Goal: Task Accomplishment & Management: Manage account settings

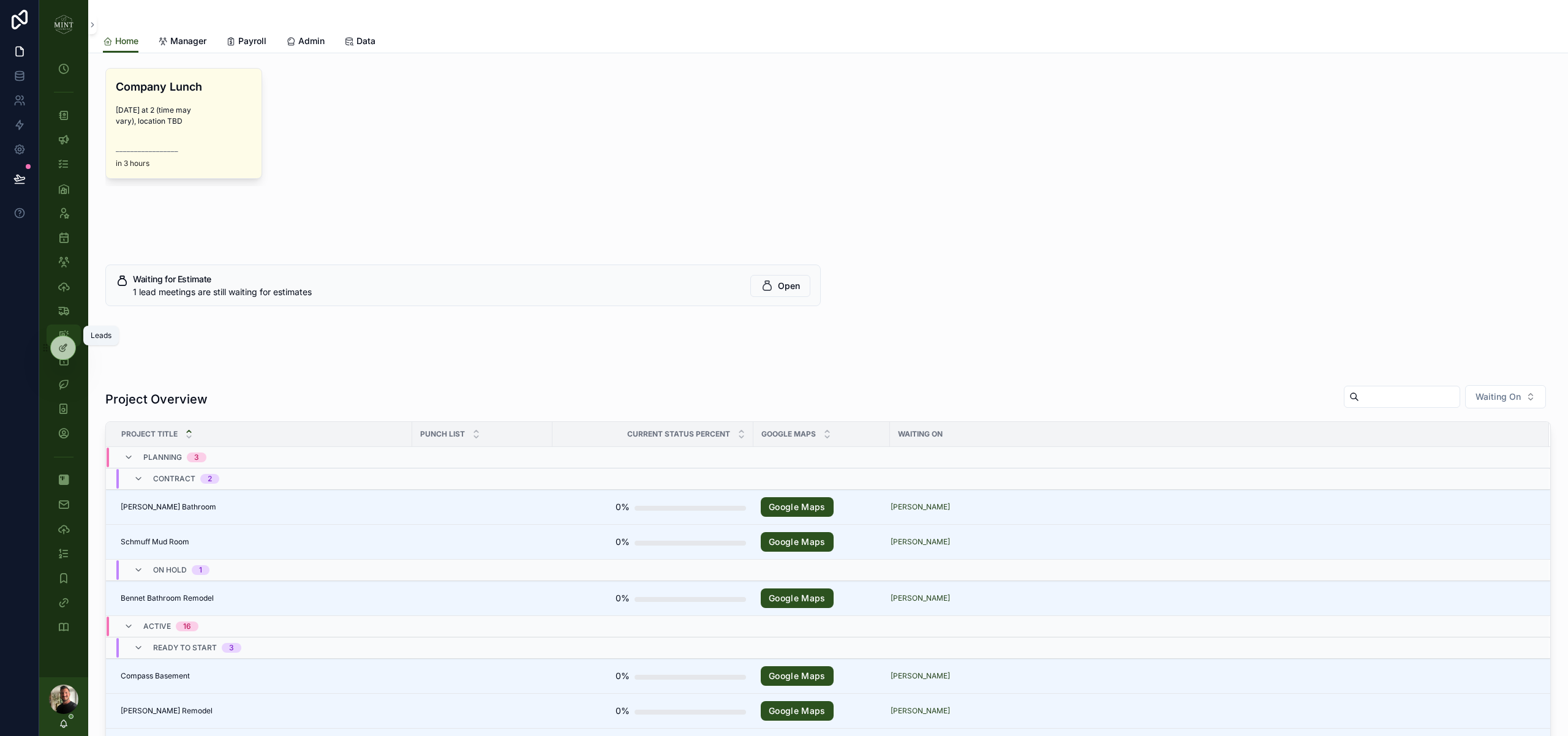
click at [74, 329] on link "Leads" at bounding box center [63, 336] width 34 height 22
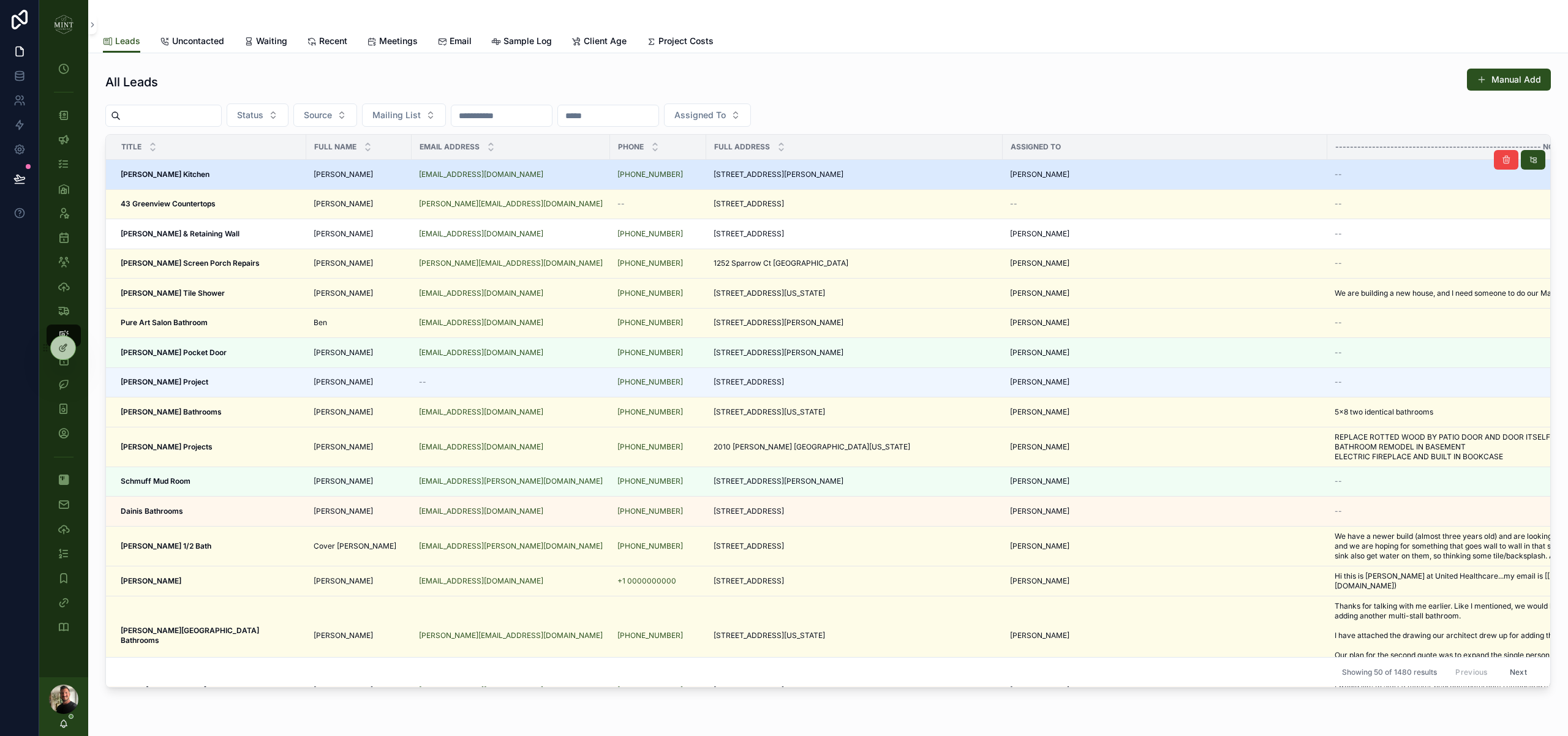
click at [191, 172] on div "Reifsteck Kitchen Reifsteck Kitchen" at bounding box center [210, 174] width 179 height 10
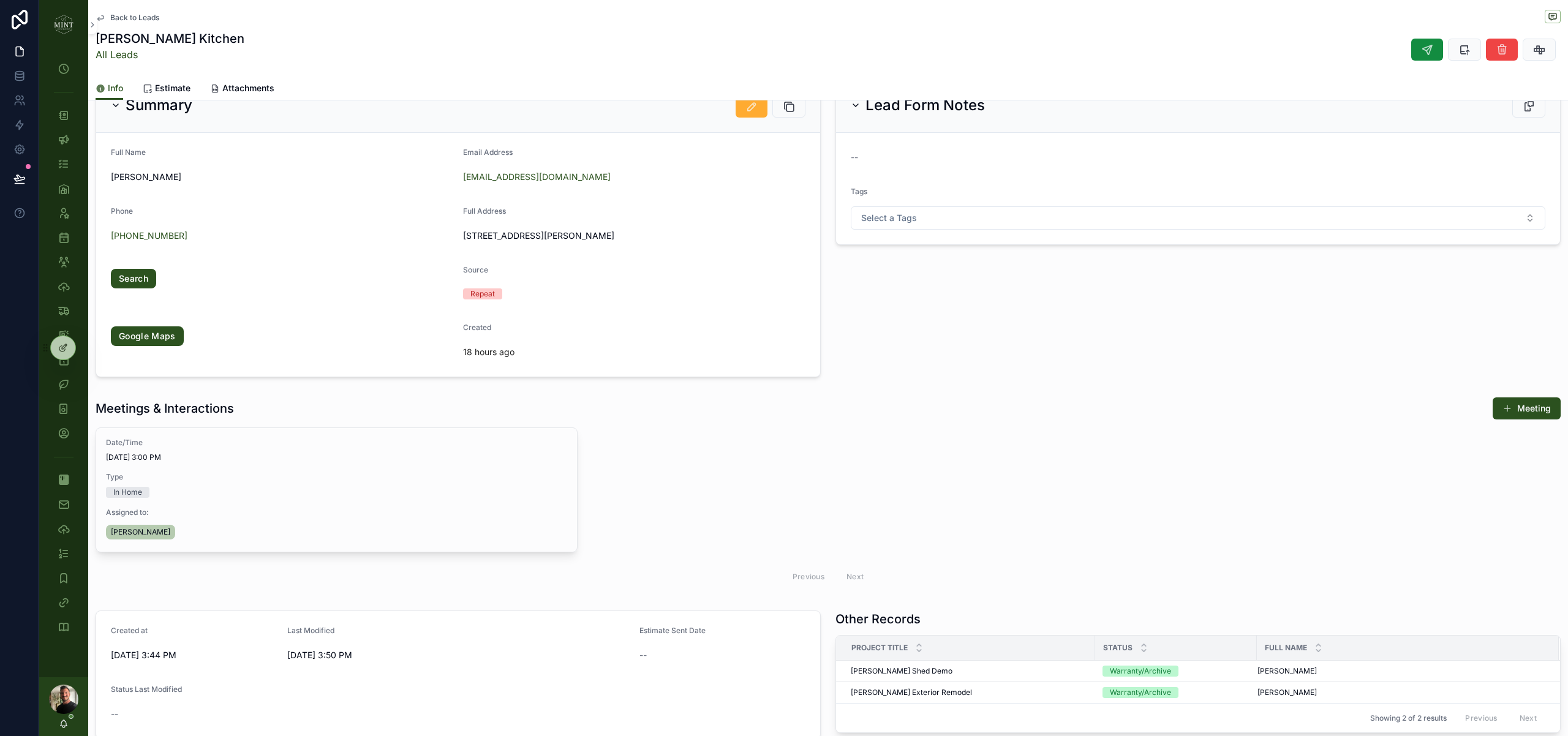
scroll to position [131, 0]
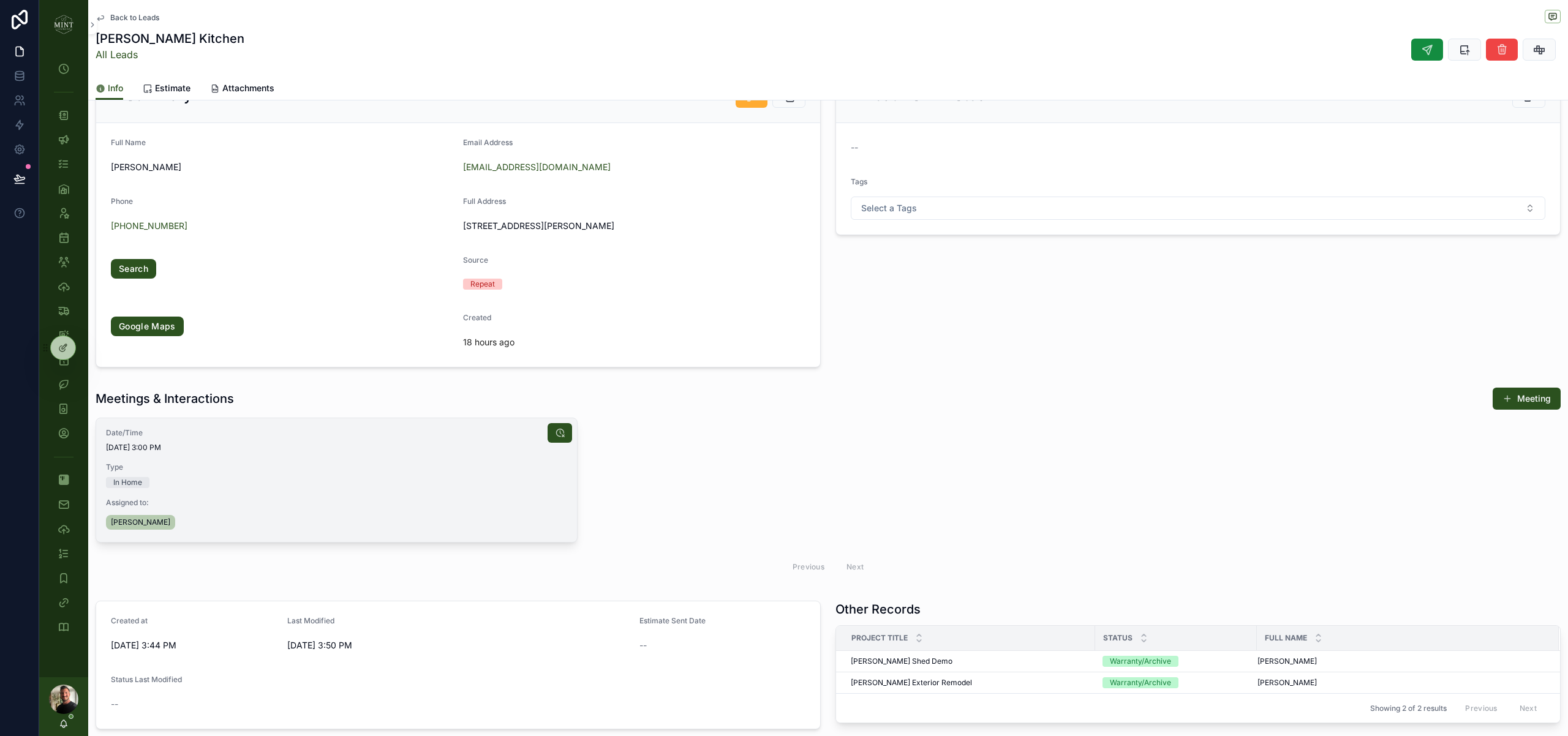
click at [306, 514] on div "[PERSON_NAME]" at bounding box center [336, 523] width 461 height 19
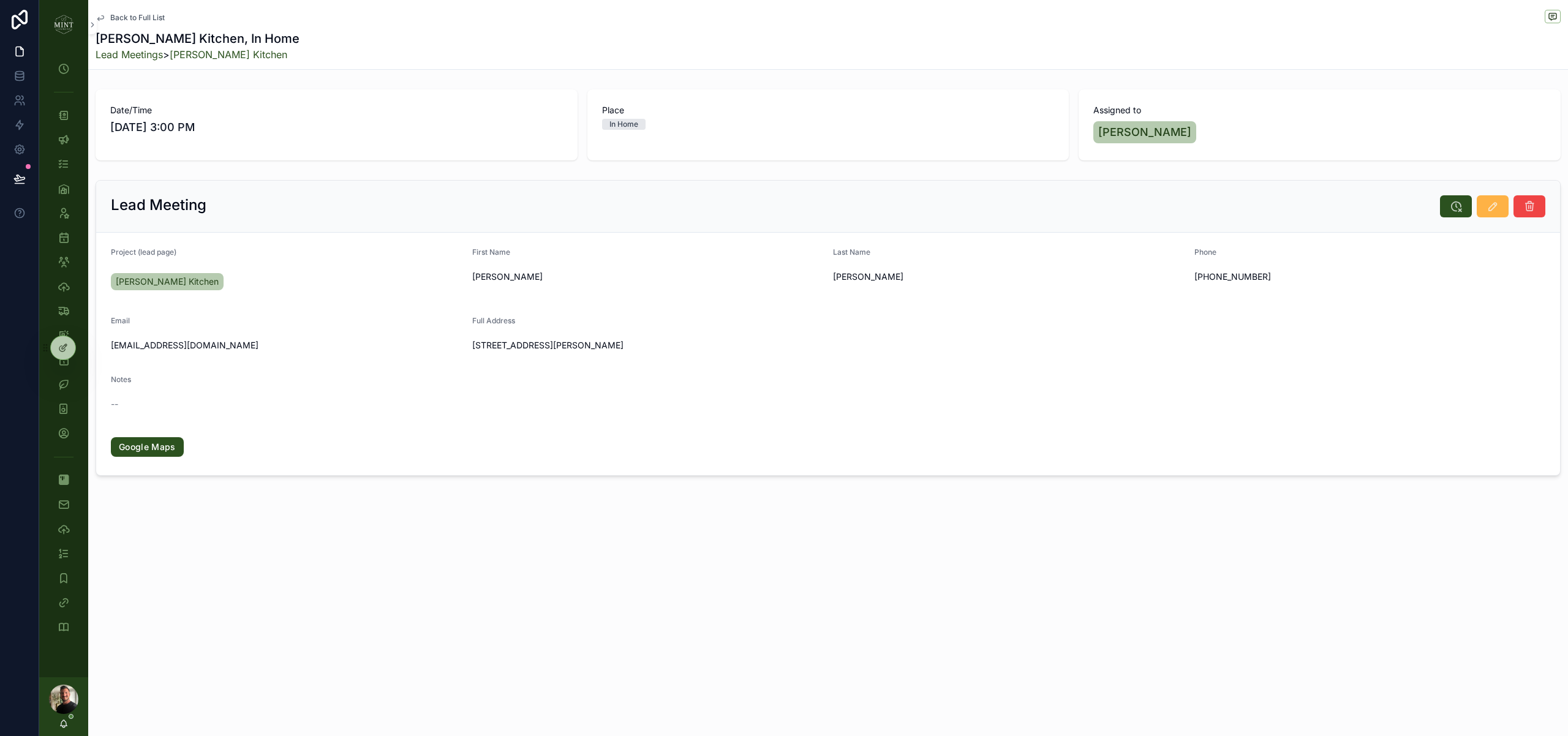
click at [1486, 205] on icon "scrollable content" at bounding box center [1492, 206] width 12 height 12
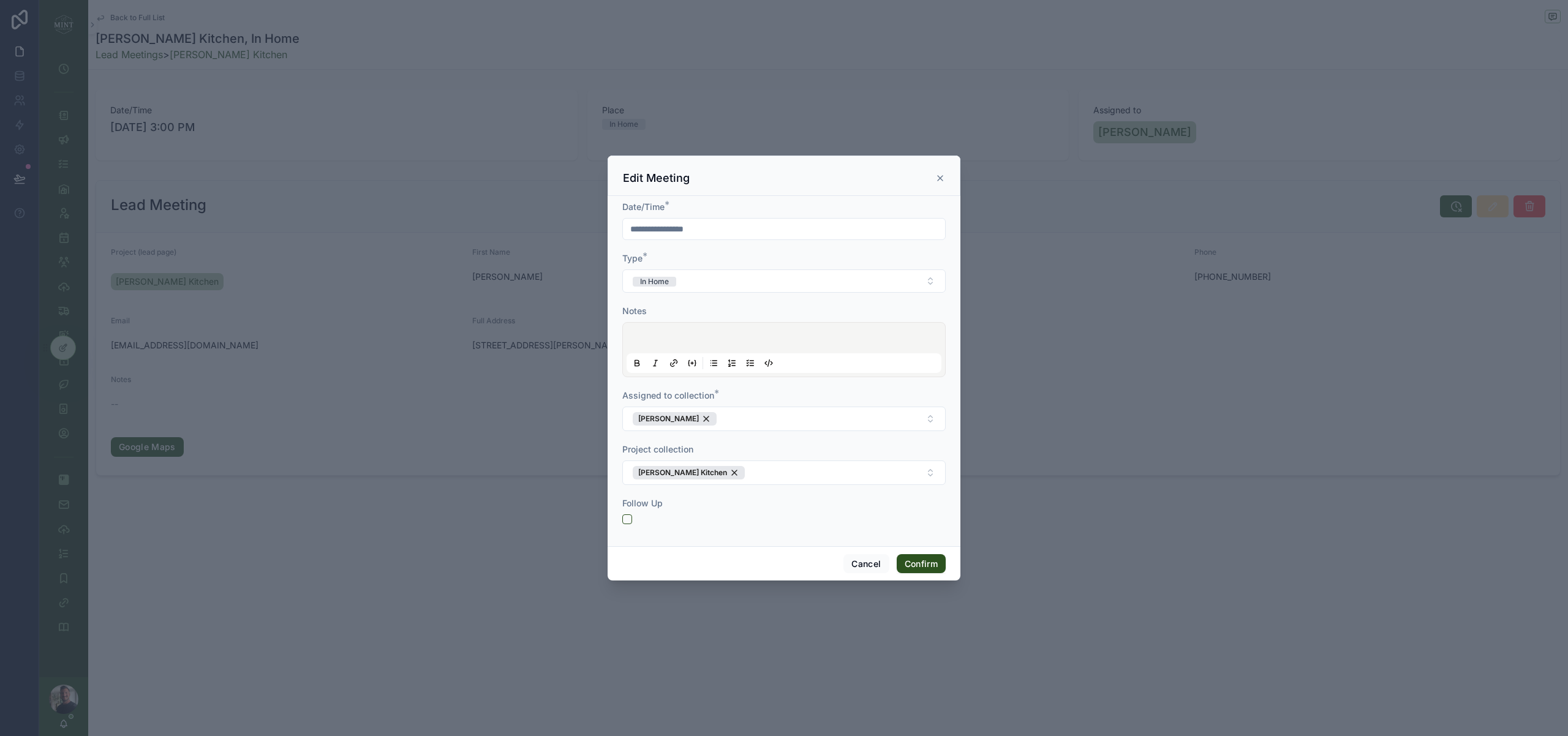
click at [638, 228] on input "**********" at bounding box center [784, 229] width 322 height 17
click at [759, 362] on button "9" at bounding box center [762, 358] width 22 height 22
type input "**********"
click at [652, 308] on div "Notes" at bounding box center [784, 311] width 323 height 12
click at [929, 568] on button "Confirm" at bounding box center [921, 564] width 49 height 19
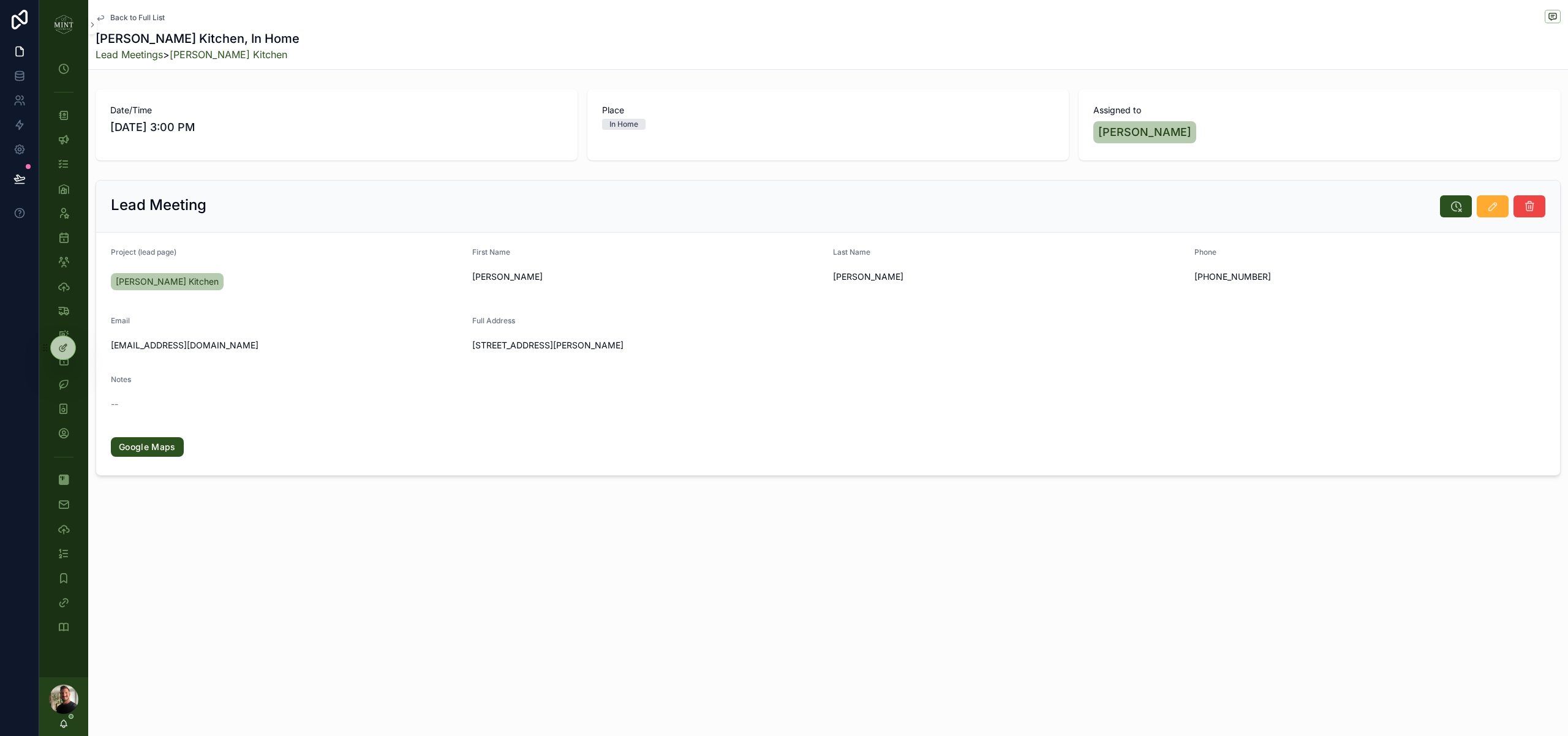
click at [63, 28] on img "scrollable content" at bounding box center [63, 25] width 19 height 19
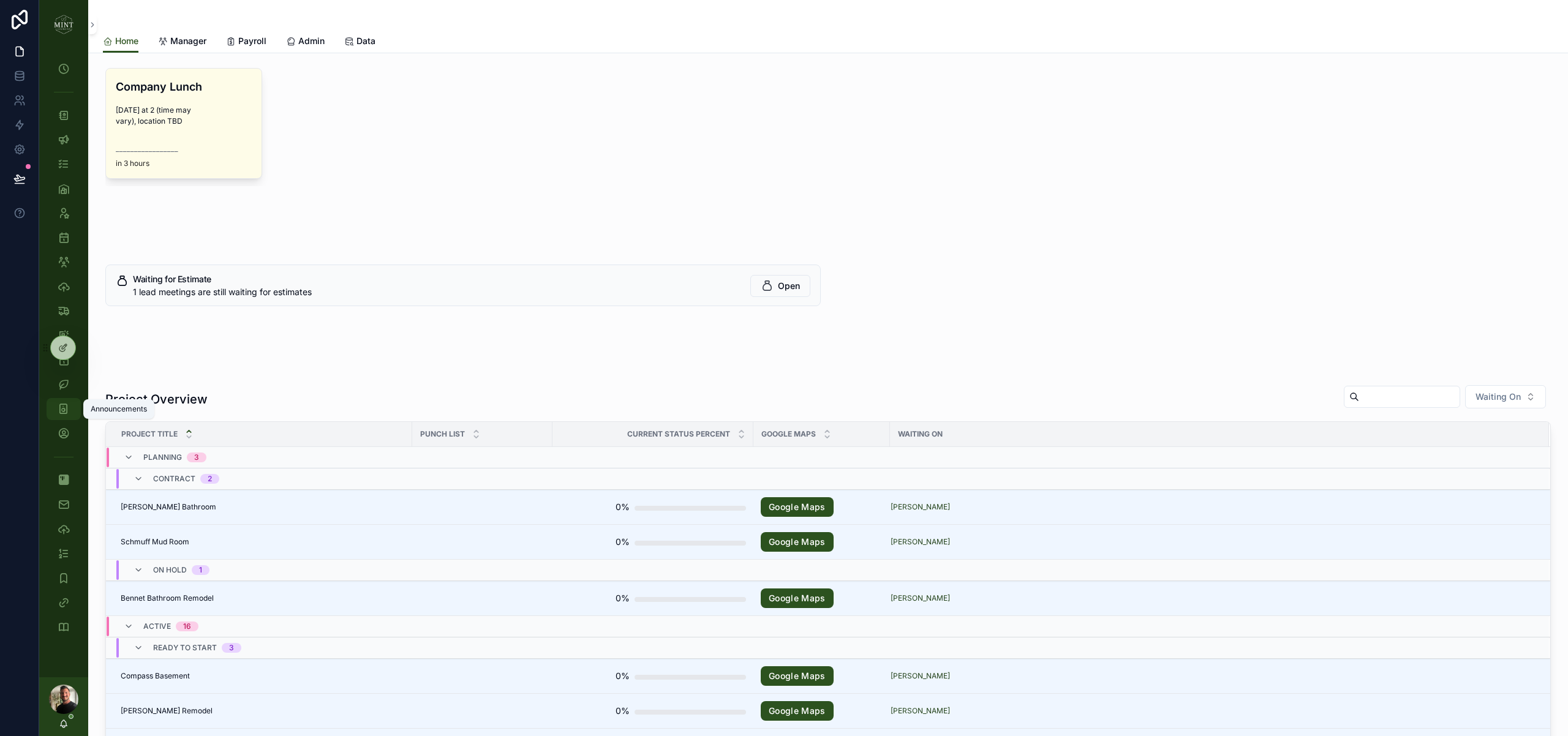
click at [61, 407] on icon "scrollable content" at bounding box center [63, 409] width 12 height 12
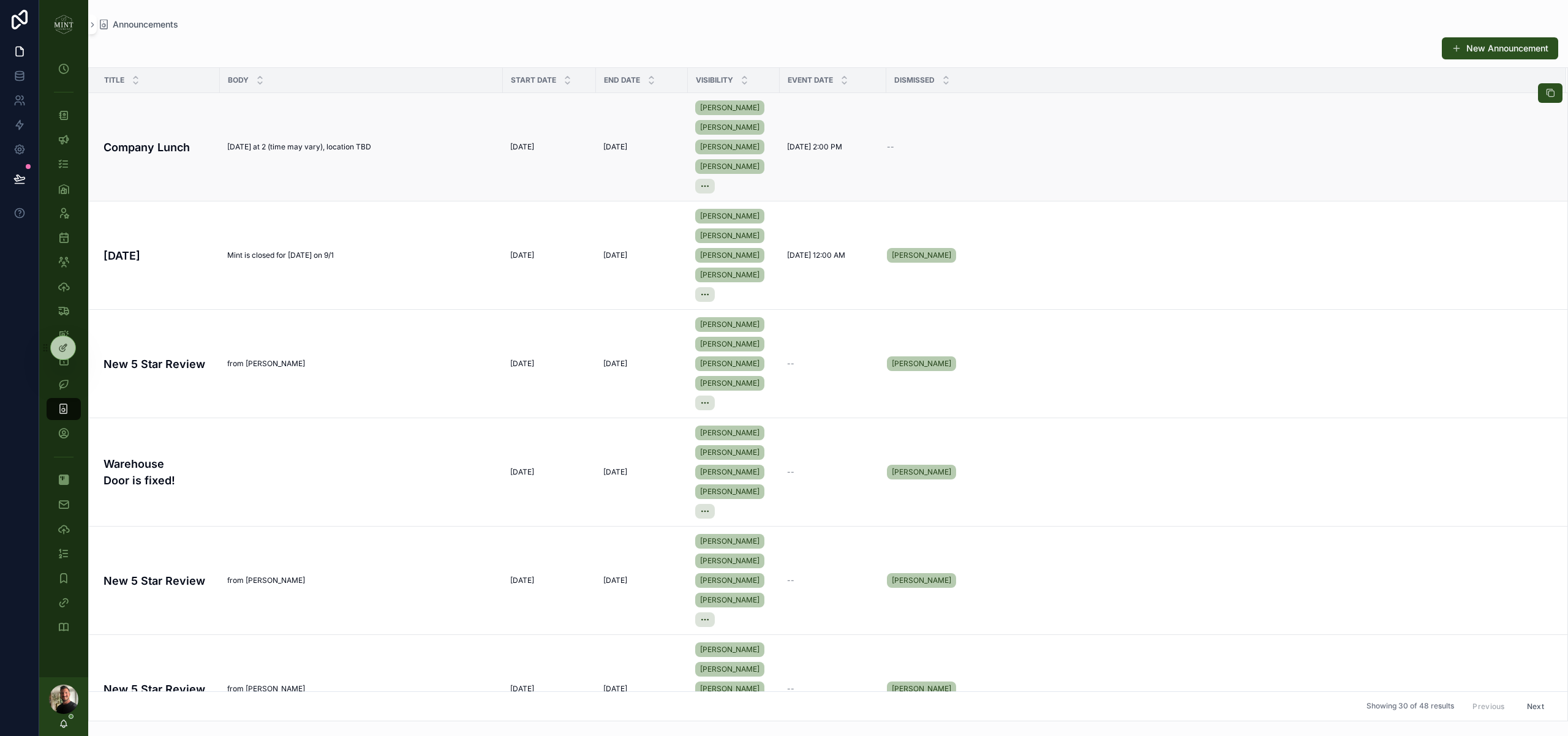
click at [290, 142] on span "Friday at 2 (time may vary), location TBD" at bounding box center [299, 147] width 144 height 9
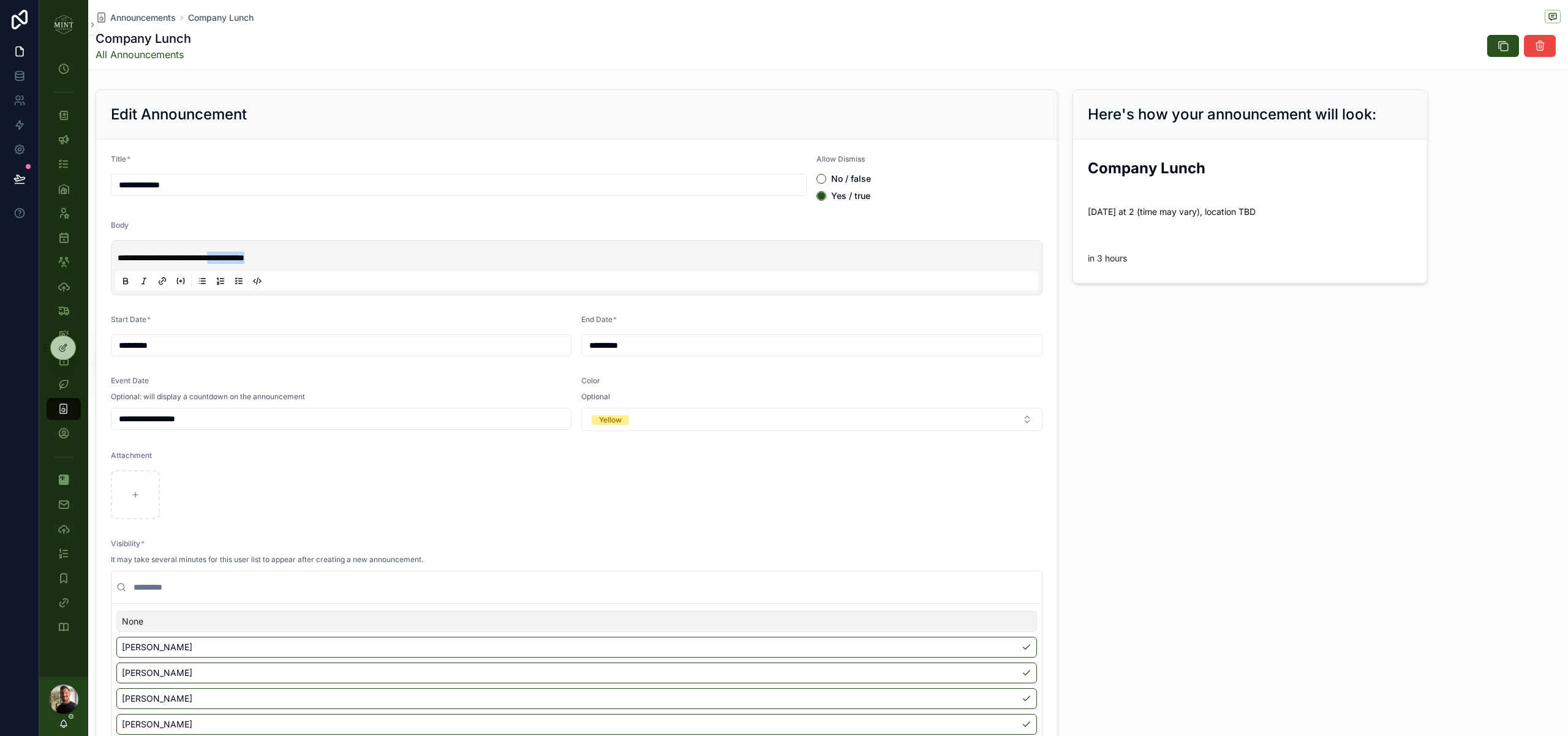
drag, startPoint x: 305, startPoint y: 257, endPoint x: 232, endPoint y: 258, distance: 73.0
click at [232, 258] on p "**********" at bounding box center [579, 257] width 923 height 12
click at [229, 189] on input "**********" at bounding box center [459, 185] width 695 height 17
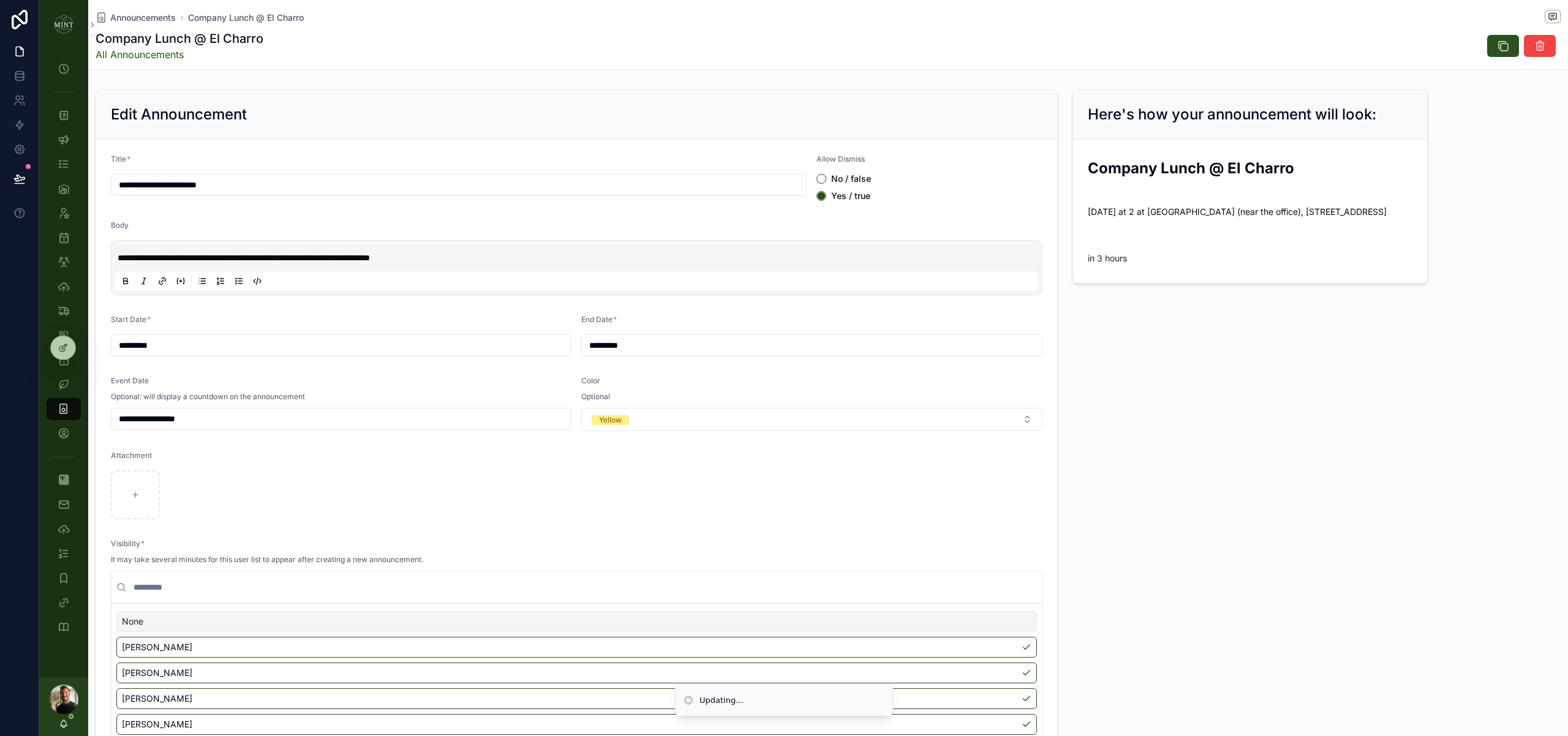
click at [1148, 486] on div "Here's how your announcement will look: Company Lunch @ El Charro Friday at 2 a…" at bounding box center [1250, 446] width 370 height 724
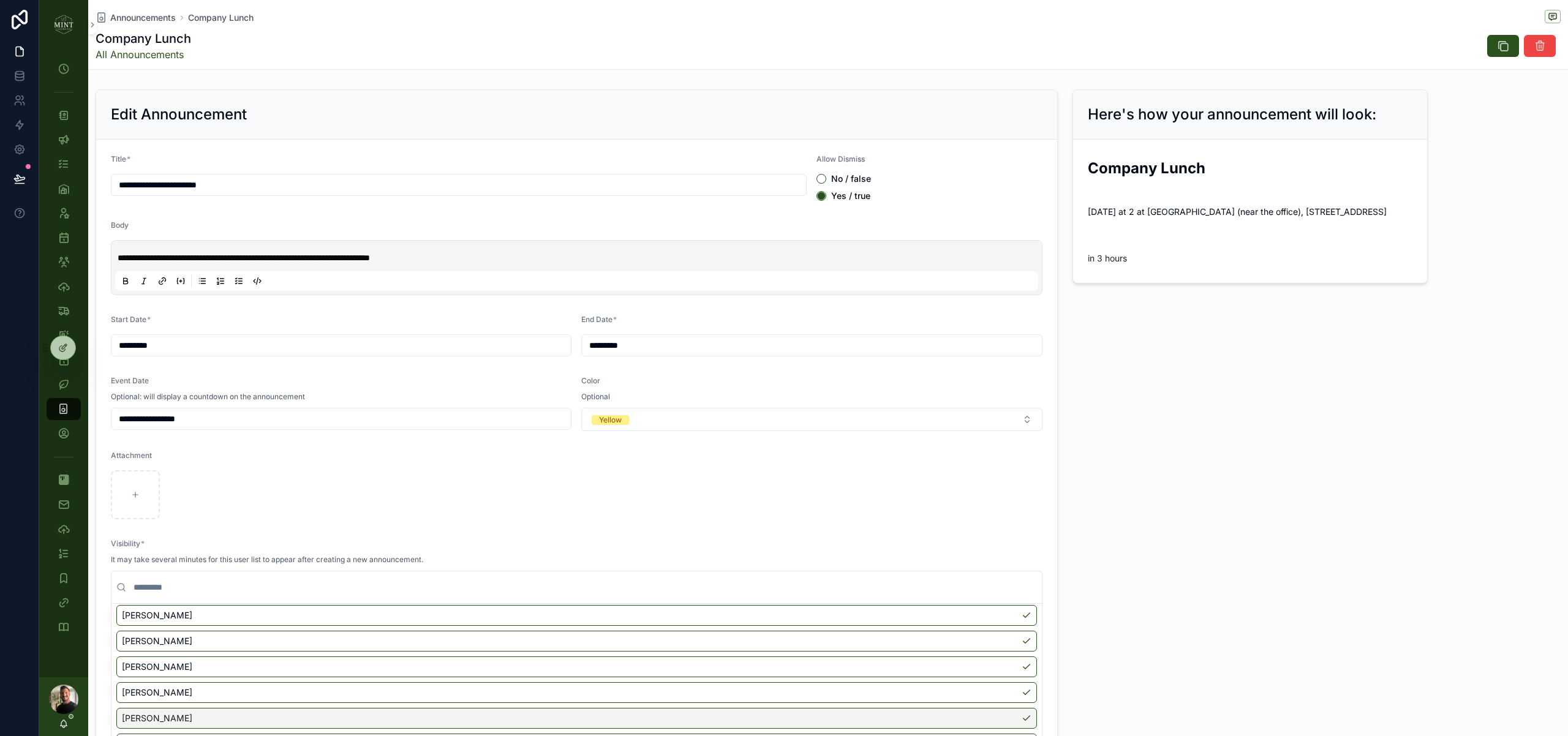
type input "**********"
click at [73, 27] on img "scrollable content" at bounding box center [63, 25] width 19 height 19
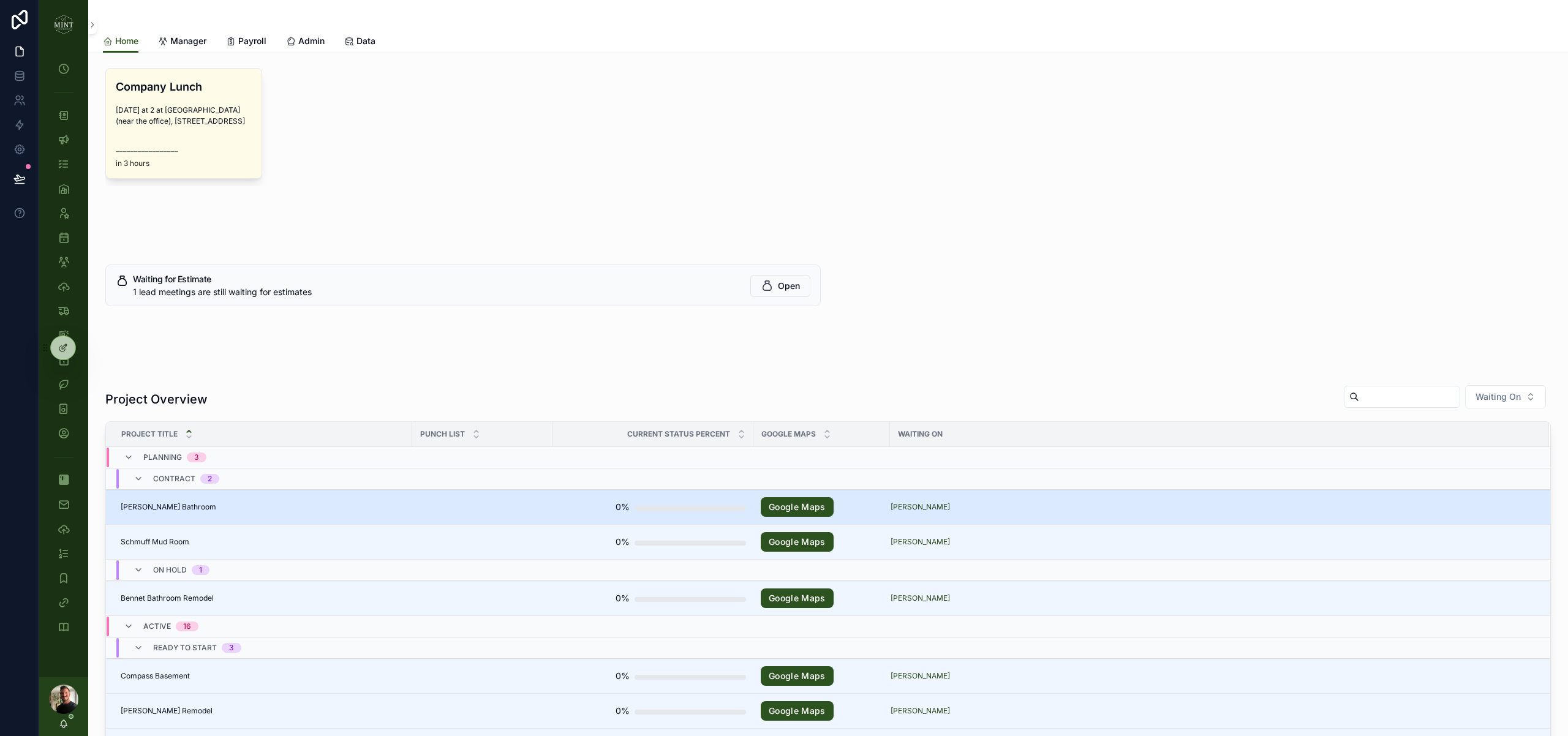
click at [180, 512] on span "[PERSON_NAME] Bathroom" at bounding box center [169, 506] width 96 height 10
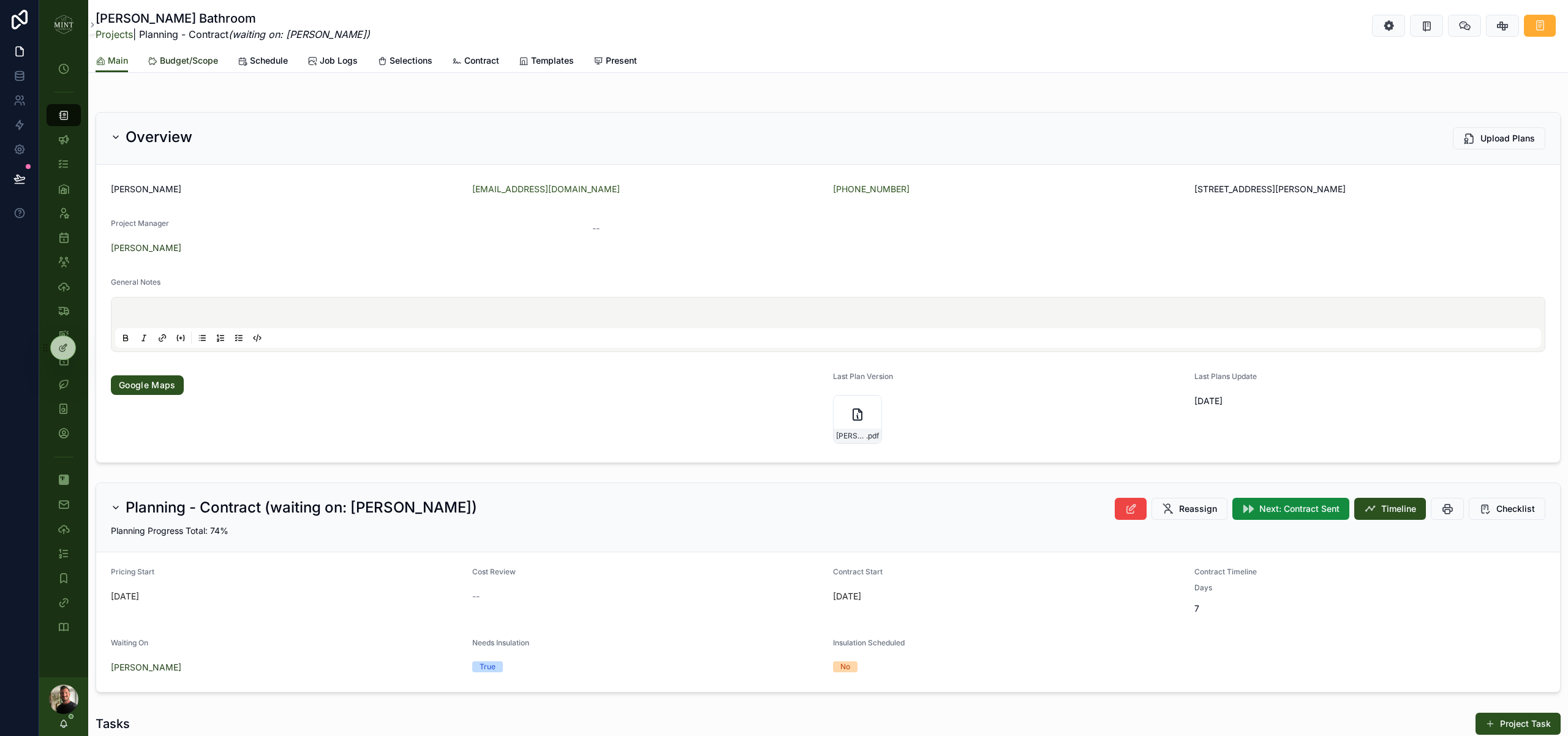
click at [209, 64] on span "Budget/Scope" at bounding box center [189, 60] width 58 height 12
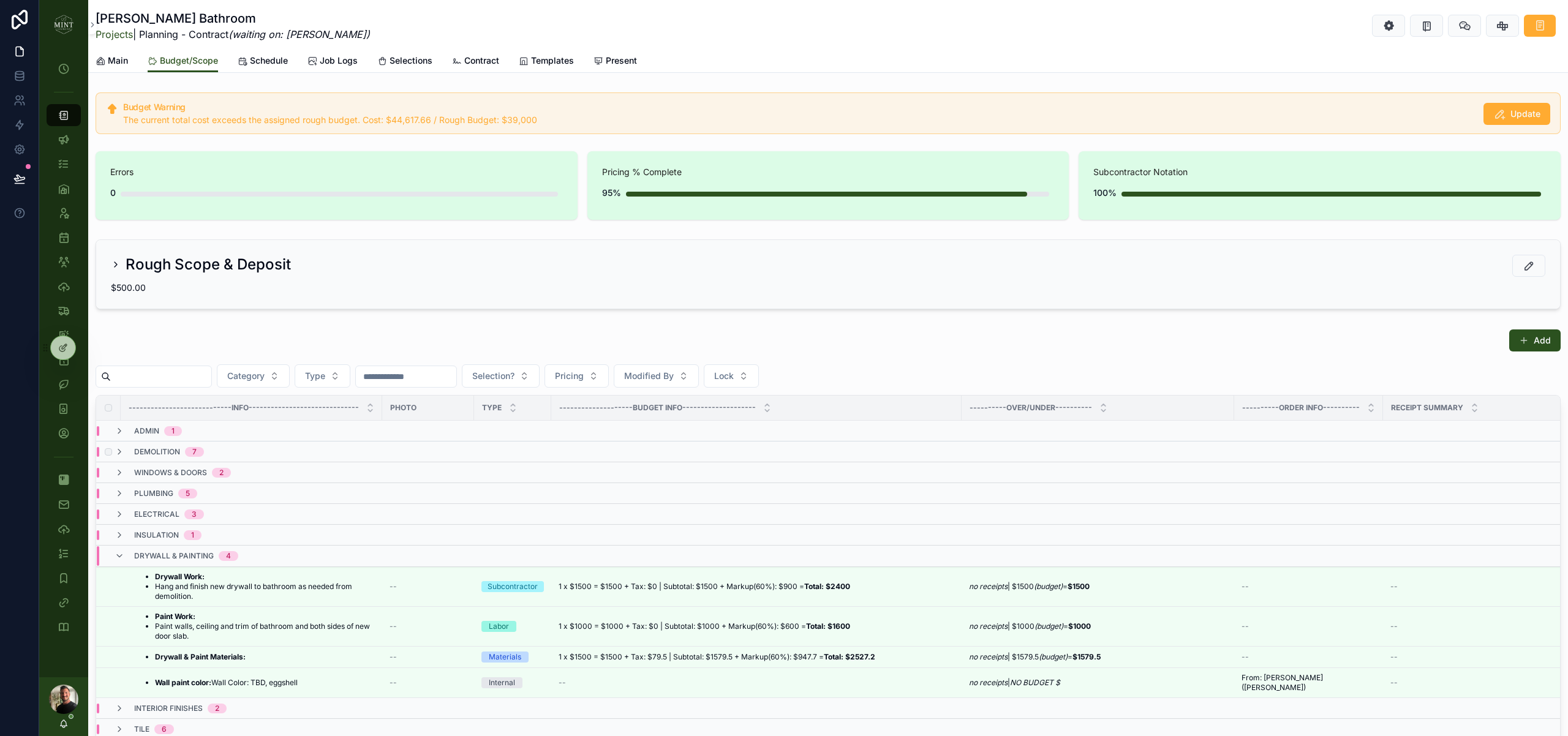
click at [127, 457] on td "demolition 7" at bounding box center [324, 452] width 455 height 21
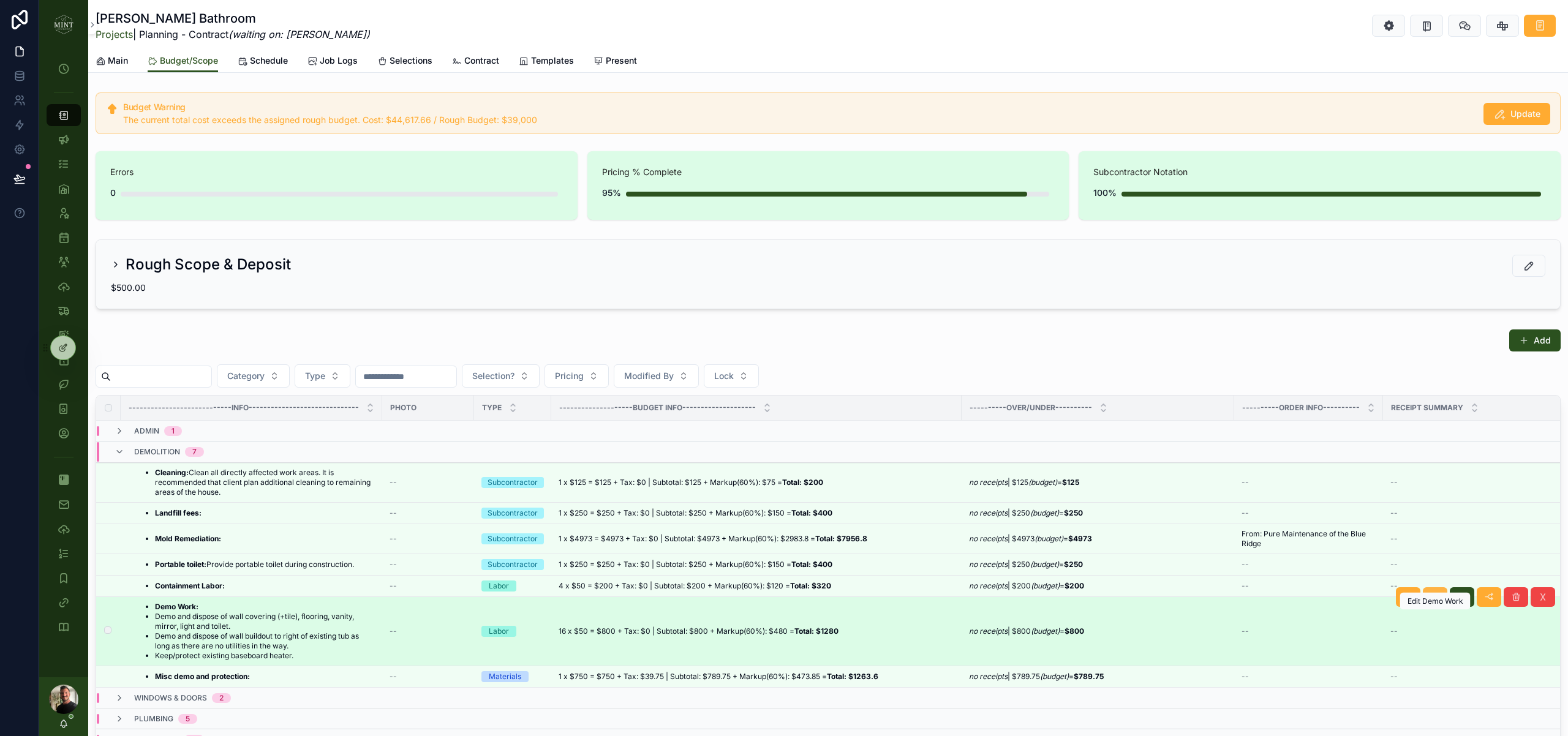
click at [1442, 607] on button "scrollable content" at bounding box center [1435, 597] width 25 height 19
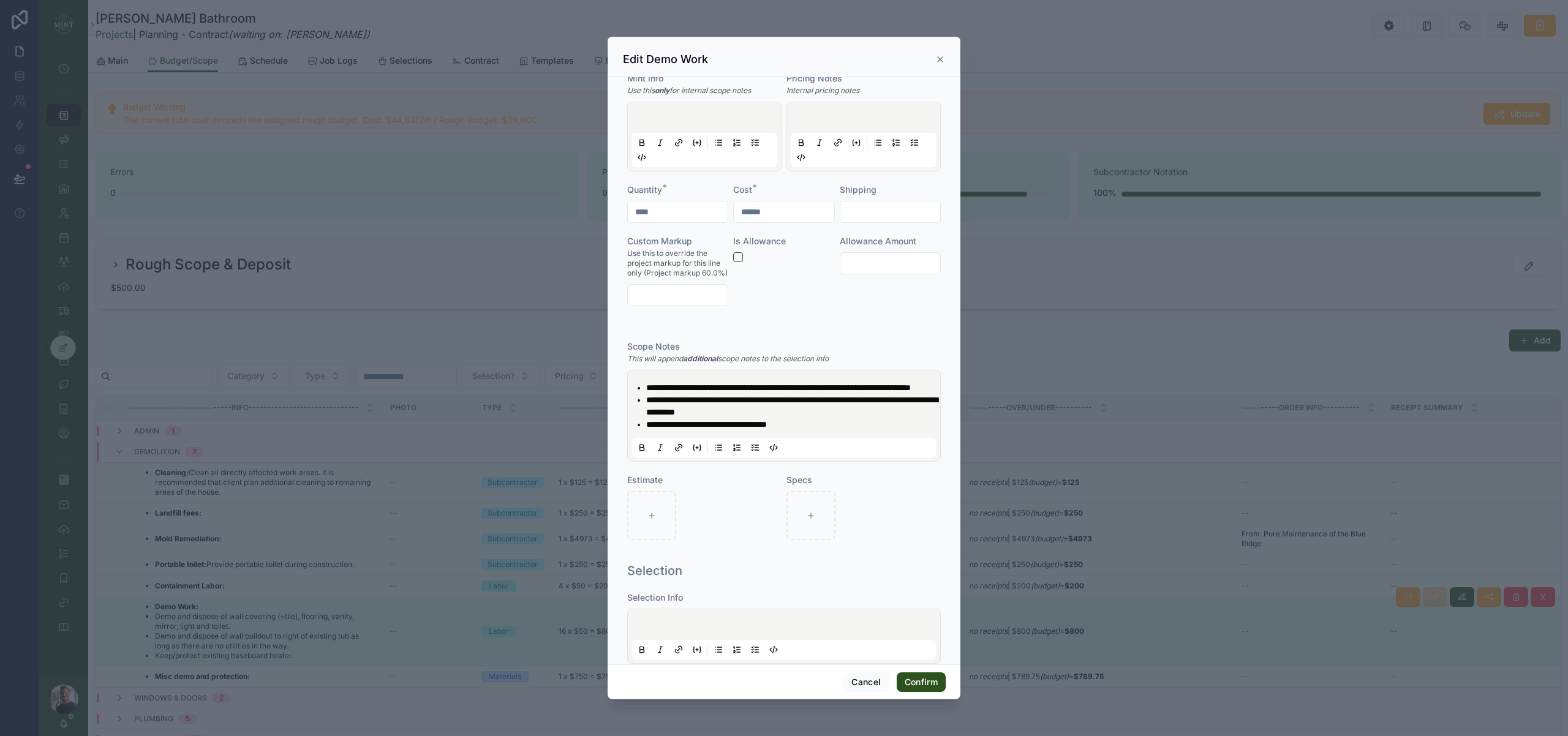
scroll to position [217, 0]
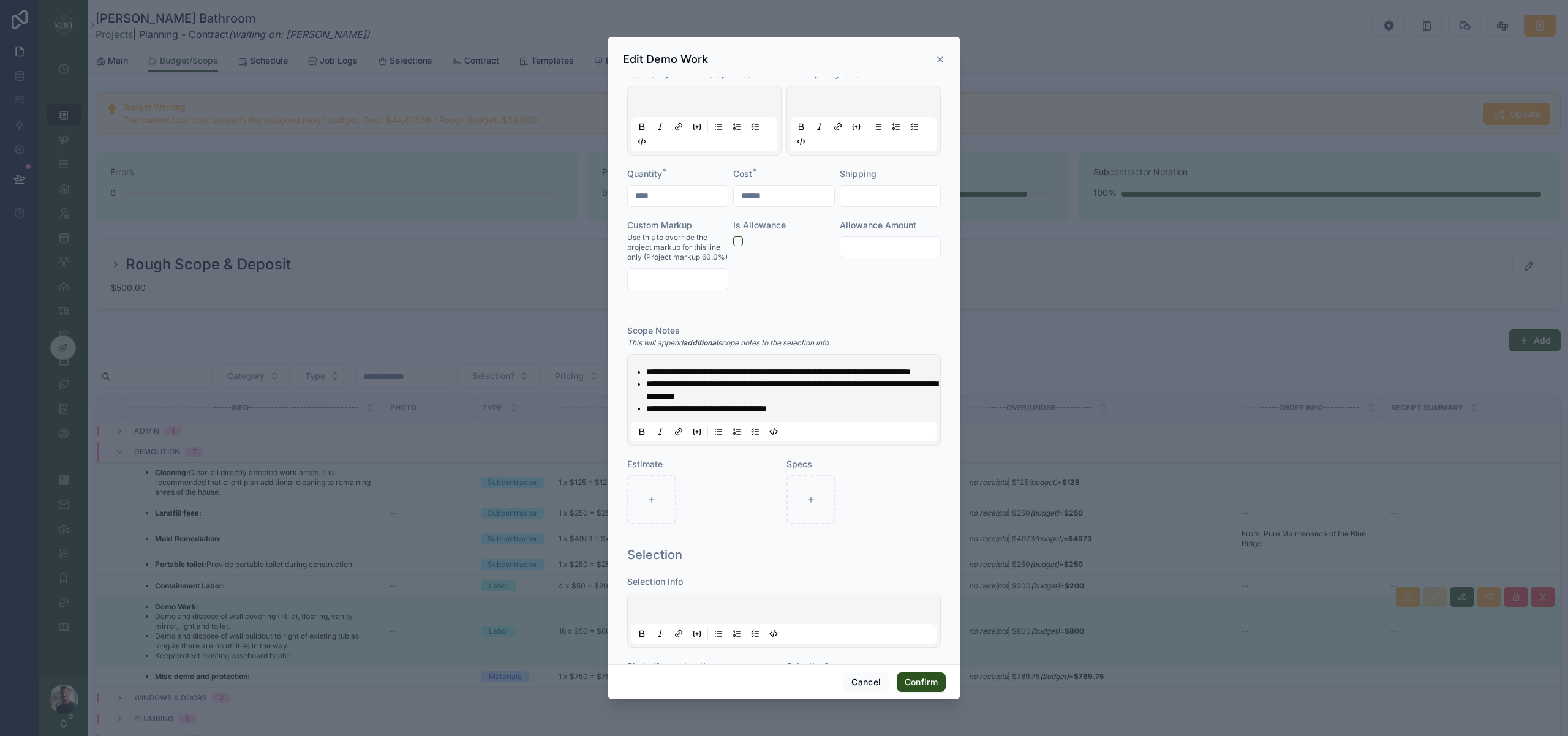
click at [840, 415] on li "**********" at bounding box center [792, 408] width 293 height 12
click at [928, 687] on button "Confirm" at bounding box center [921, 682] width 49 height 19
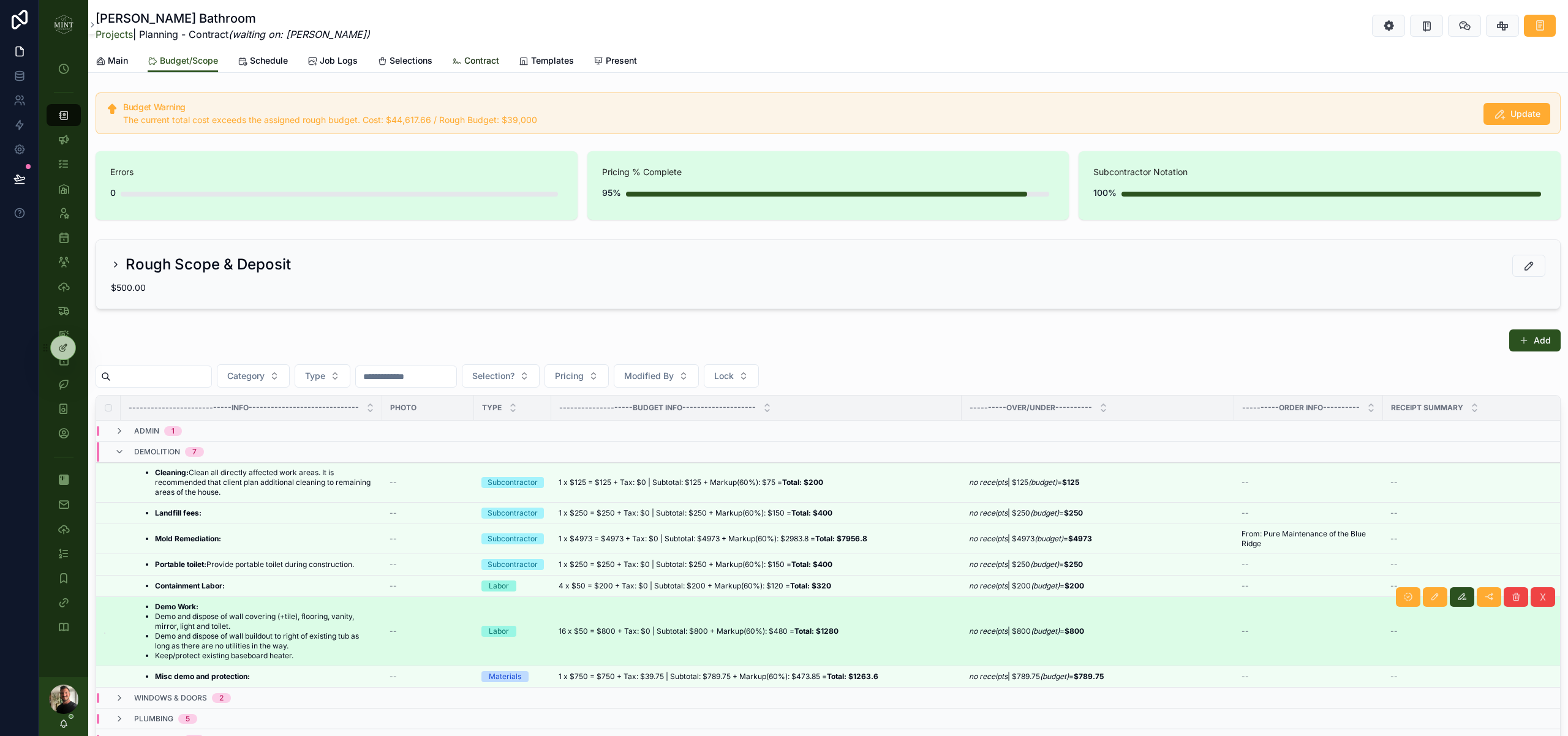
click at [486, 59] on span "Contract" at bounding box center [482, 60] width 35 height 12
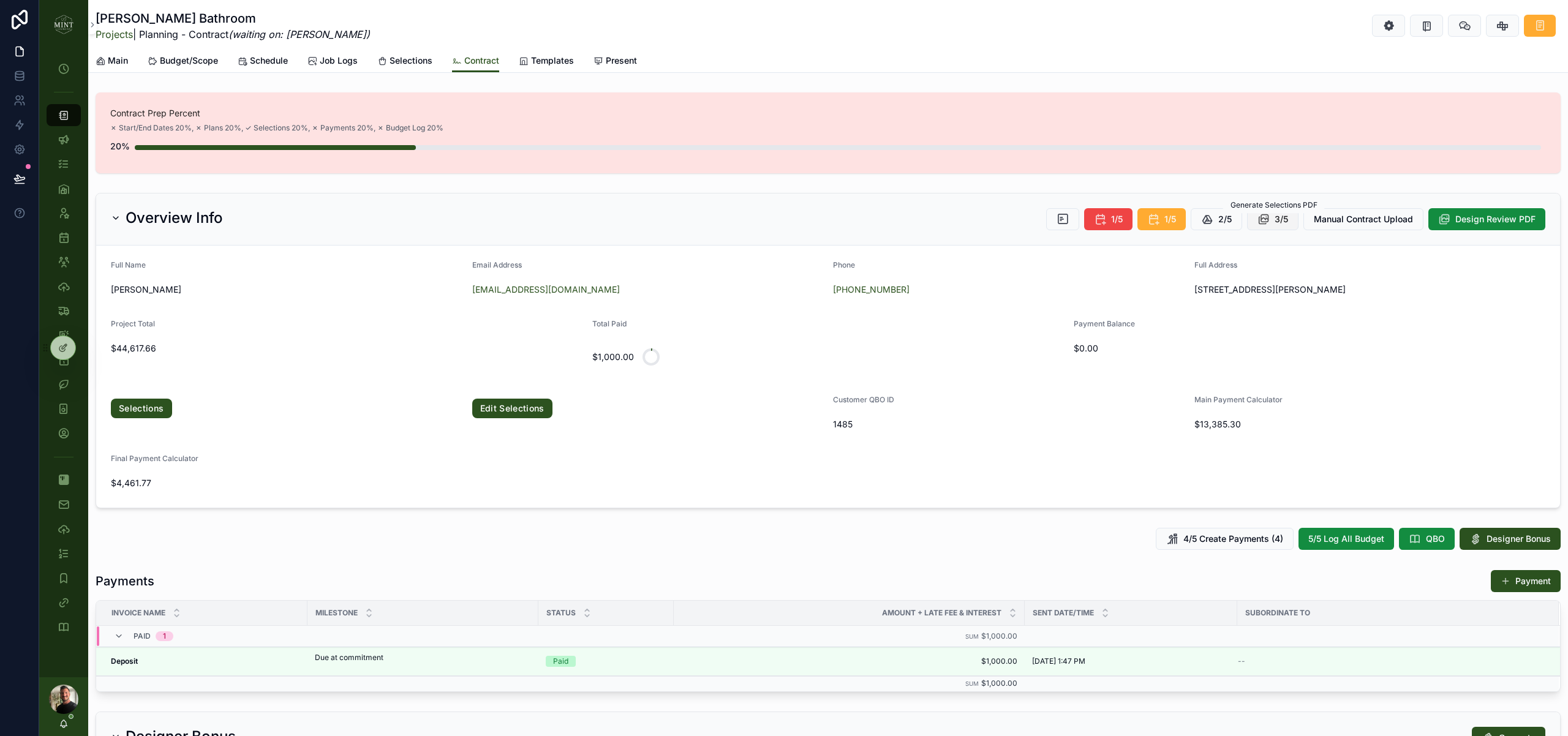
click at [1281, 222] on span "3/5" at bounding box center [1281, 219] width 14 height 12
click at [162, 410] on link "Selections" at bounding box center [141, 408] width 61 height 19
click at [1005, 271] on div "Phone" at bounding box center [1009, 267] width 352 height 15
click at [142, 413] on link "Selections" at bounding box center [141, 408] width 61 height 19
click at [1274, 215] on div "My Time Clock Projects Client Chats Tasks Assets Employees Schedule Subs & Vend…" at bounding box center [803, 368] width 1529 height 736
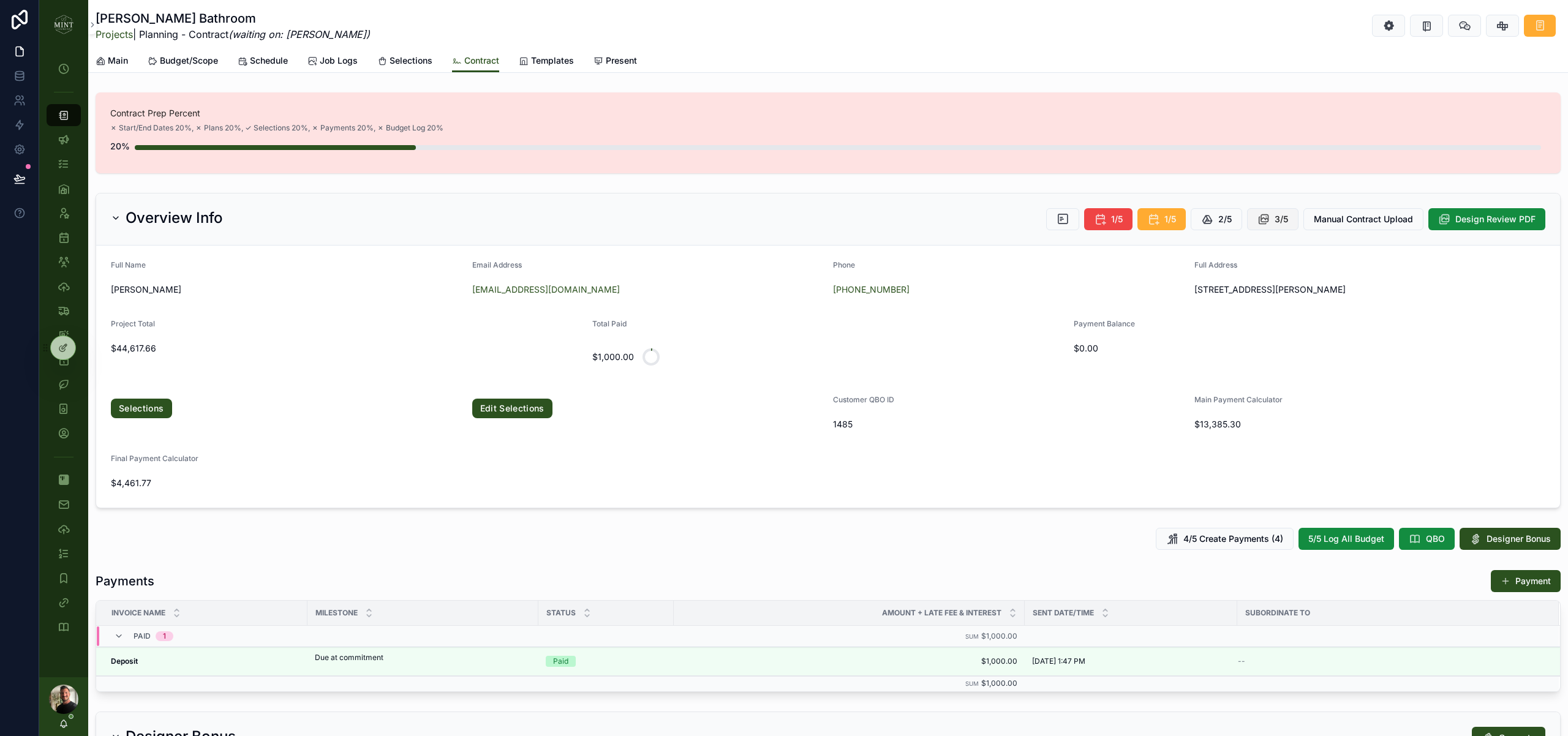
click at [1269, 227] on button "3/5" at bounding box center [1273, 219] width 52 height 22
click at [159, 411] on link "Selections" at bounding box center [141, 408] width 61 height 19
click at [353, 539] on div "4/5 Create Payments (4) 5/5 Log All Budget QBO Designer Bonus" at bounding box center [828, 539] width 1465 height 22
click at [153, 412] on link "Selections" at bounding box center [141, 408] width 61 height 19
click at [1265, 217] on icon "scrollable content" at bounding box center [1263, 219] width 12 height 12
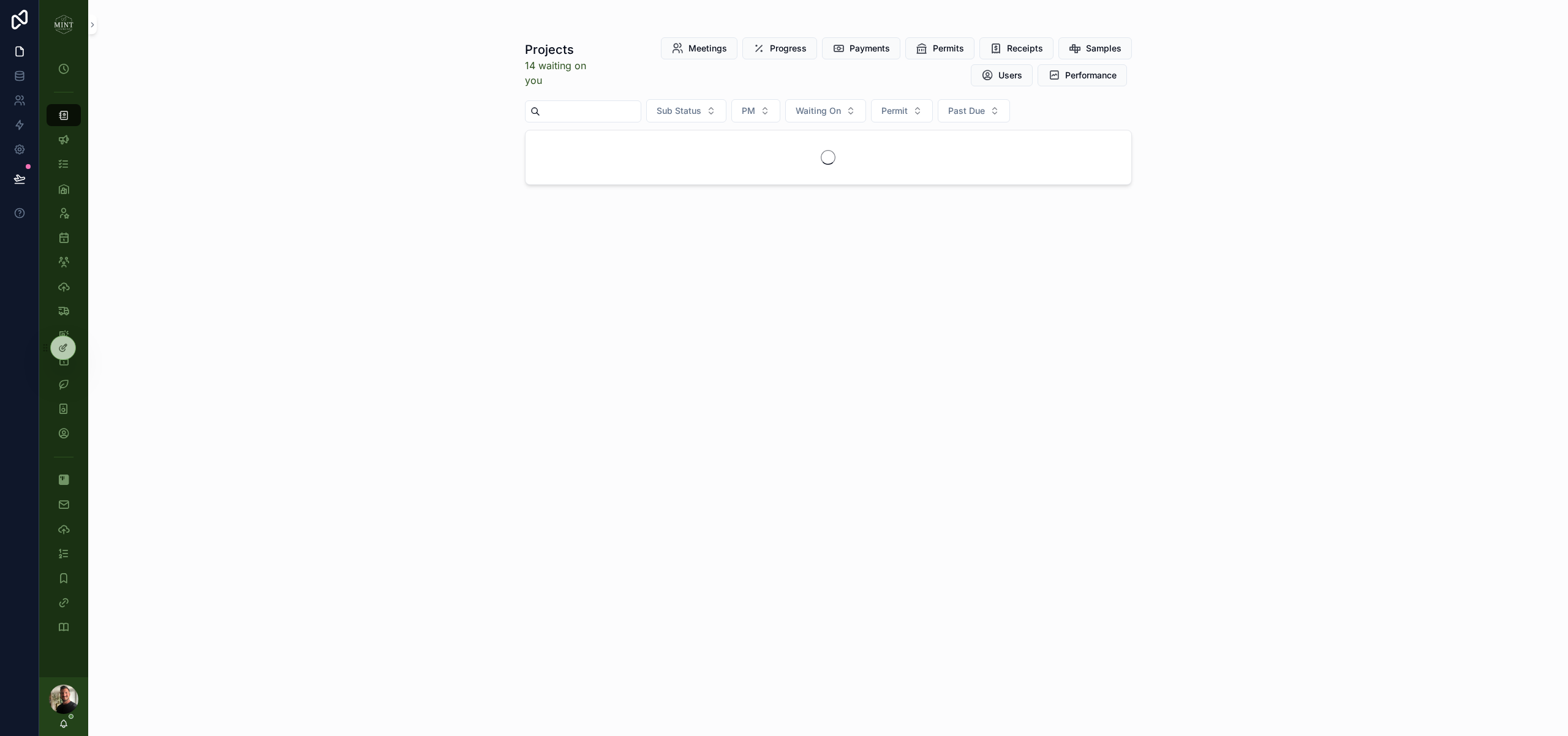
click at [594, 105] on input "scrollable content" at bounding box center [590, 111] width 100 height 17
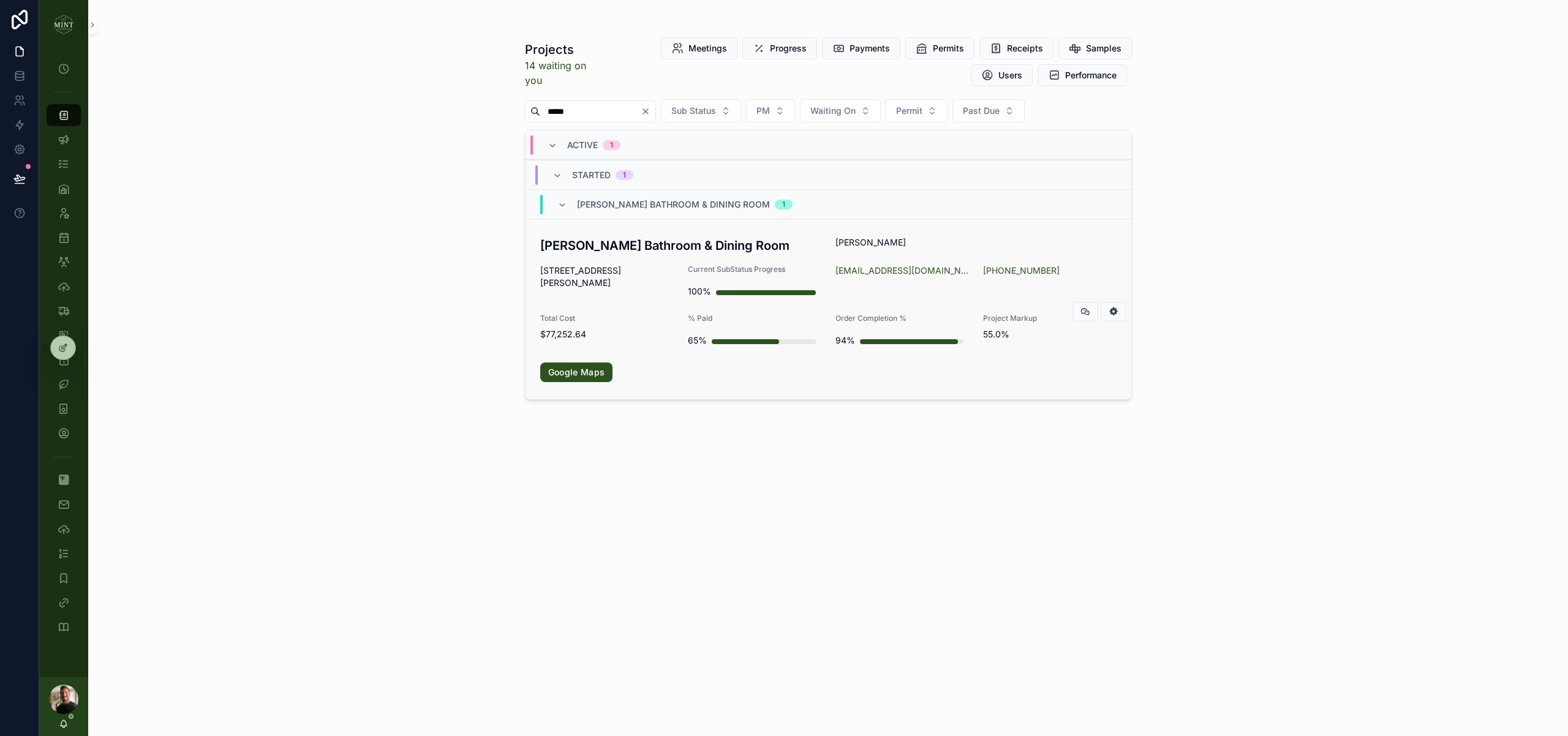
type input "*****"
click at [635, 257] on div "[PERSON_NAME] Bathroom & Dining Room [PERSON_NAME] [STREET_ADDRESS][PERSON_NAME…" at bounding box center [828, 309] width 576 height 146
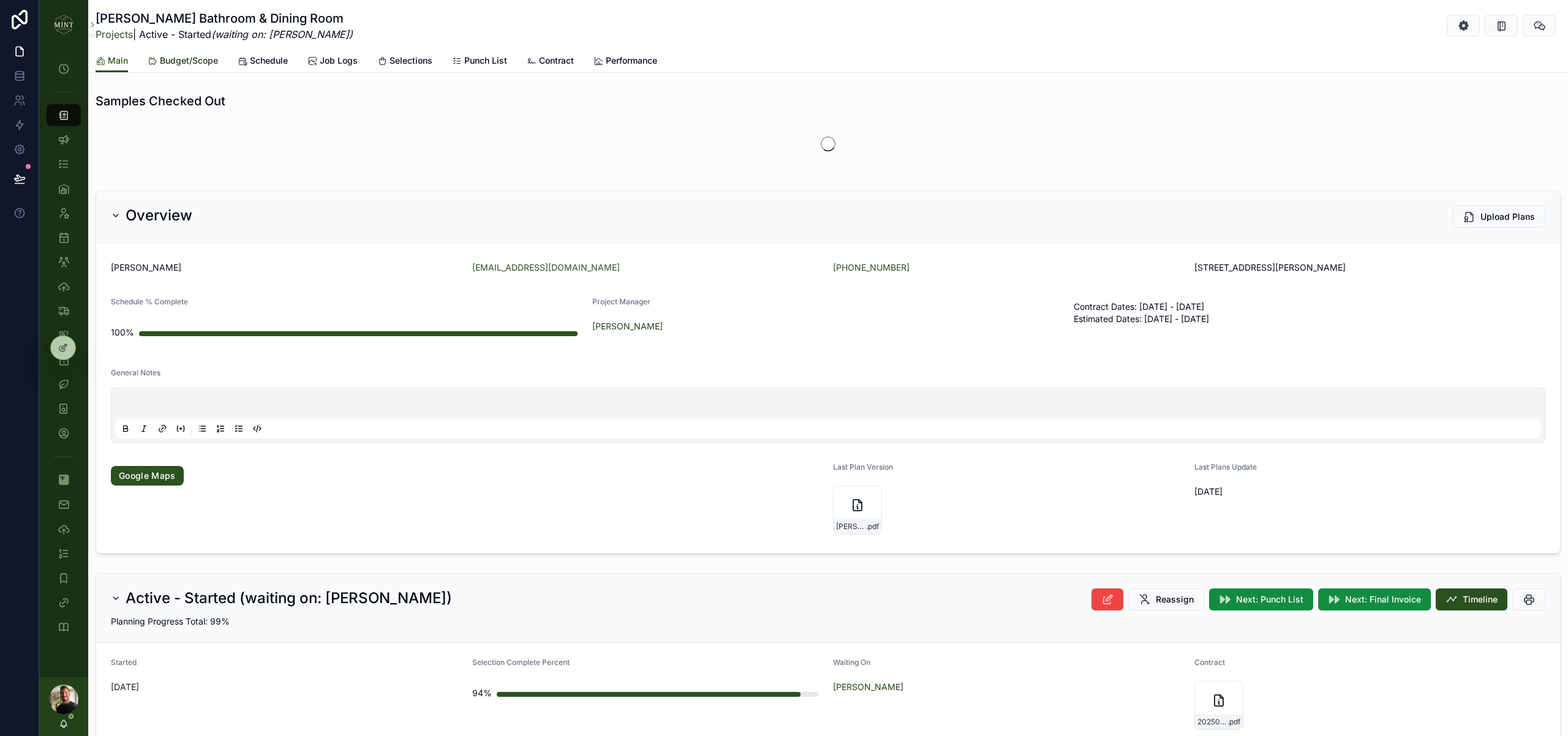
click at [188, 59] on span "Budget/Scope" at bounding box center [189, 60] width 58 height 12
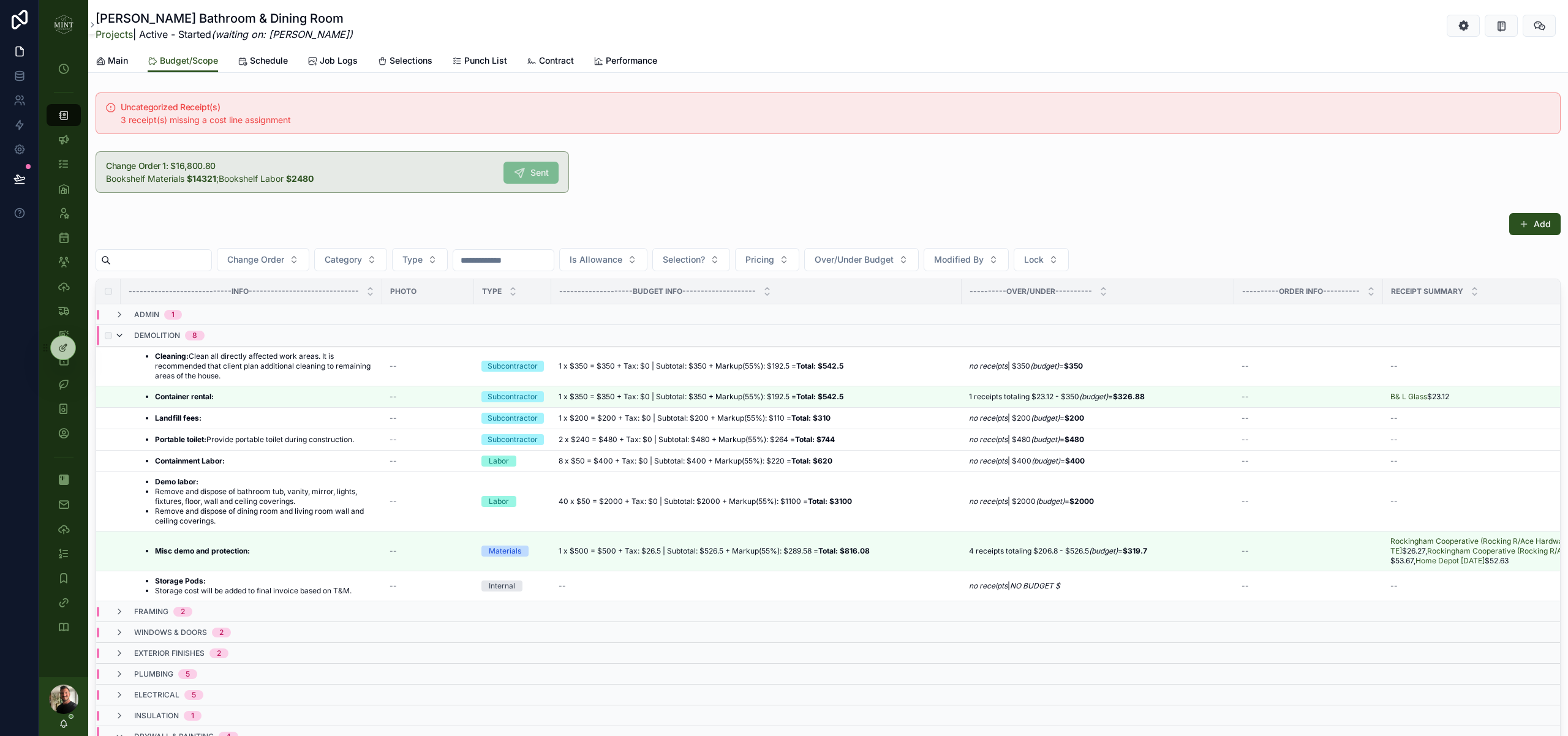
click at [120, 335] on icon "scrollable content" at bounding box center [119, 335] width 10 height 10
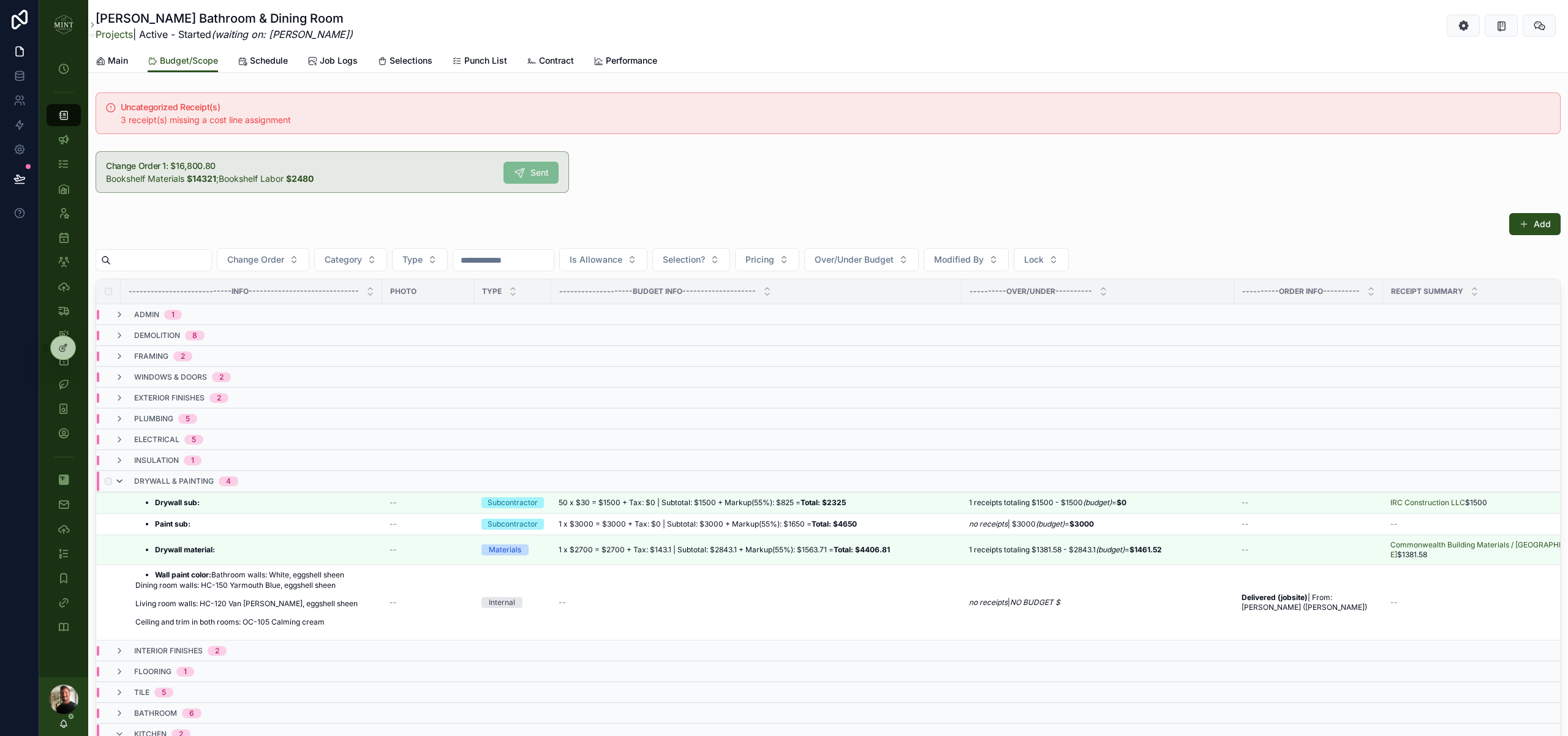
click at [121, 479] on icon "scrollable content" at bounding box center [119, 481] width 10 height 10
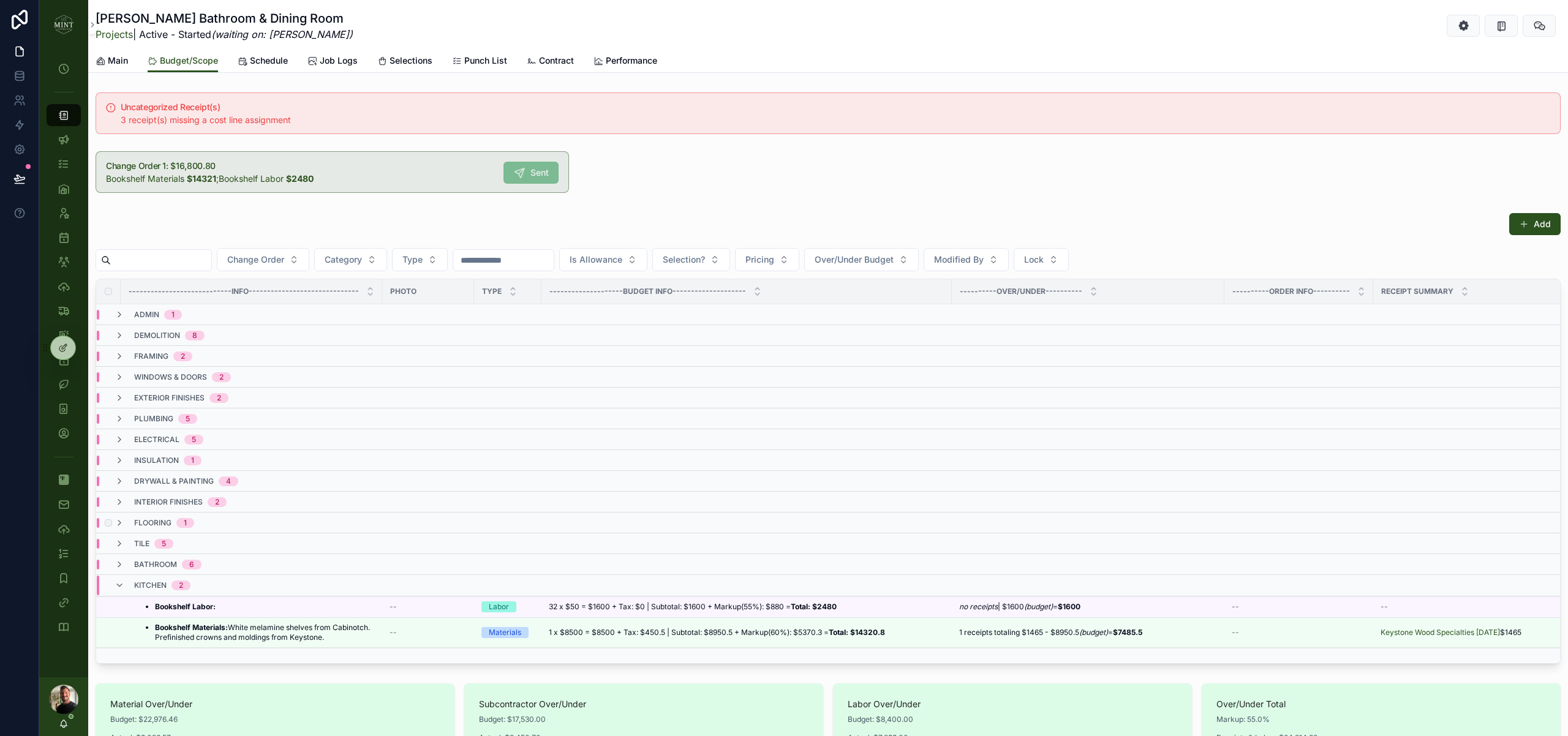
click at [124, 519] on div "flooring 1" at bounding box center [154, 523] width 80 height 10
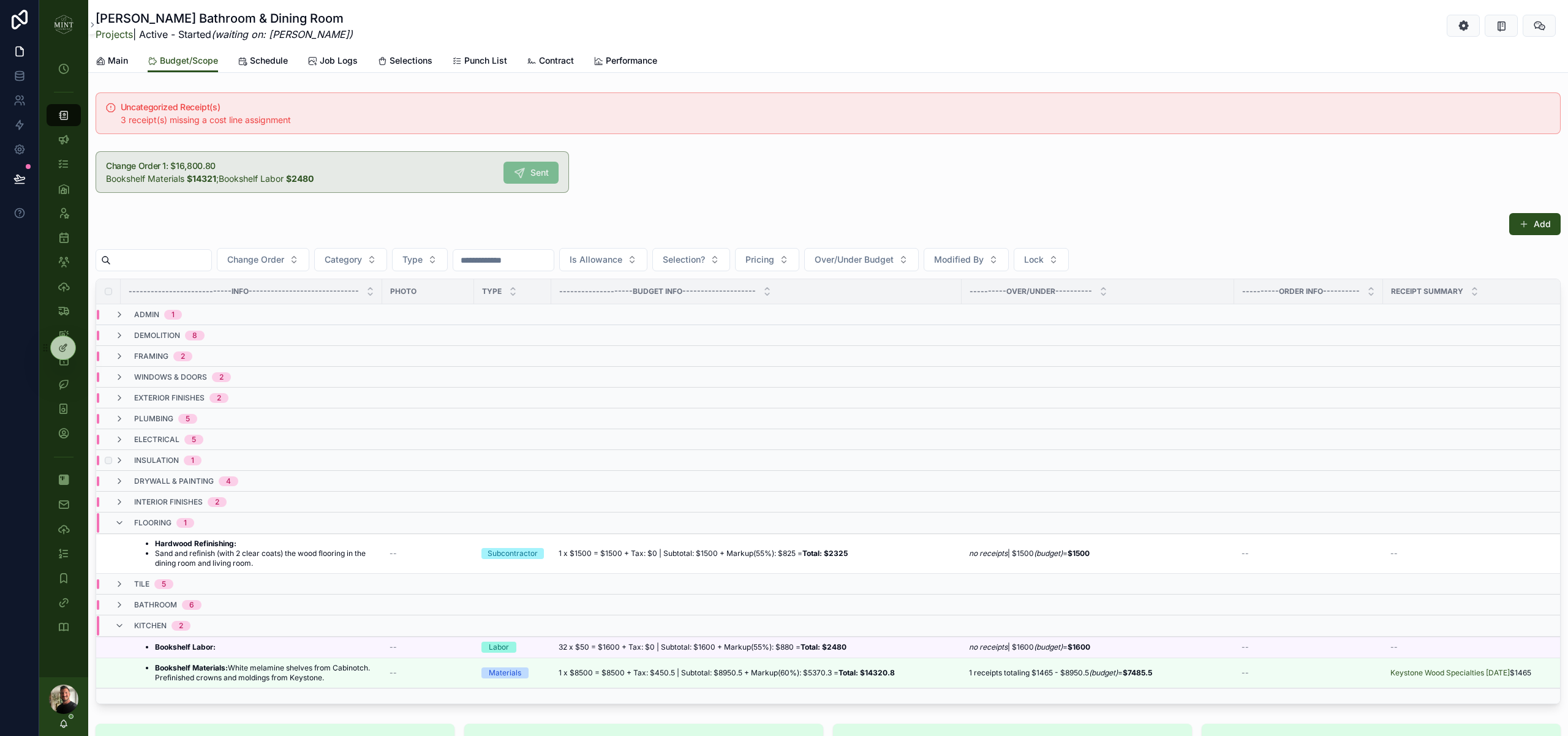
scroll to position [106, 0]
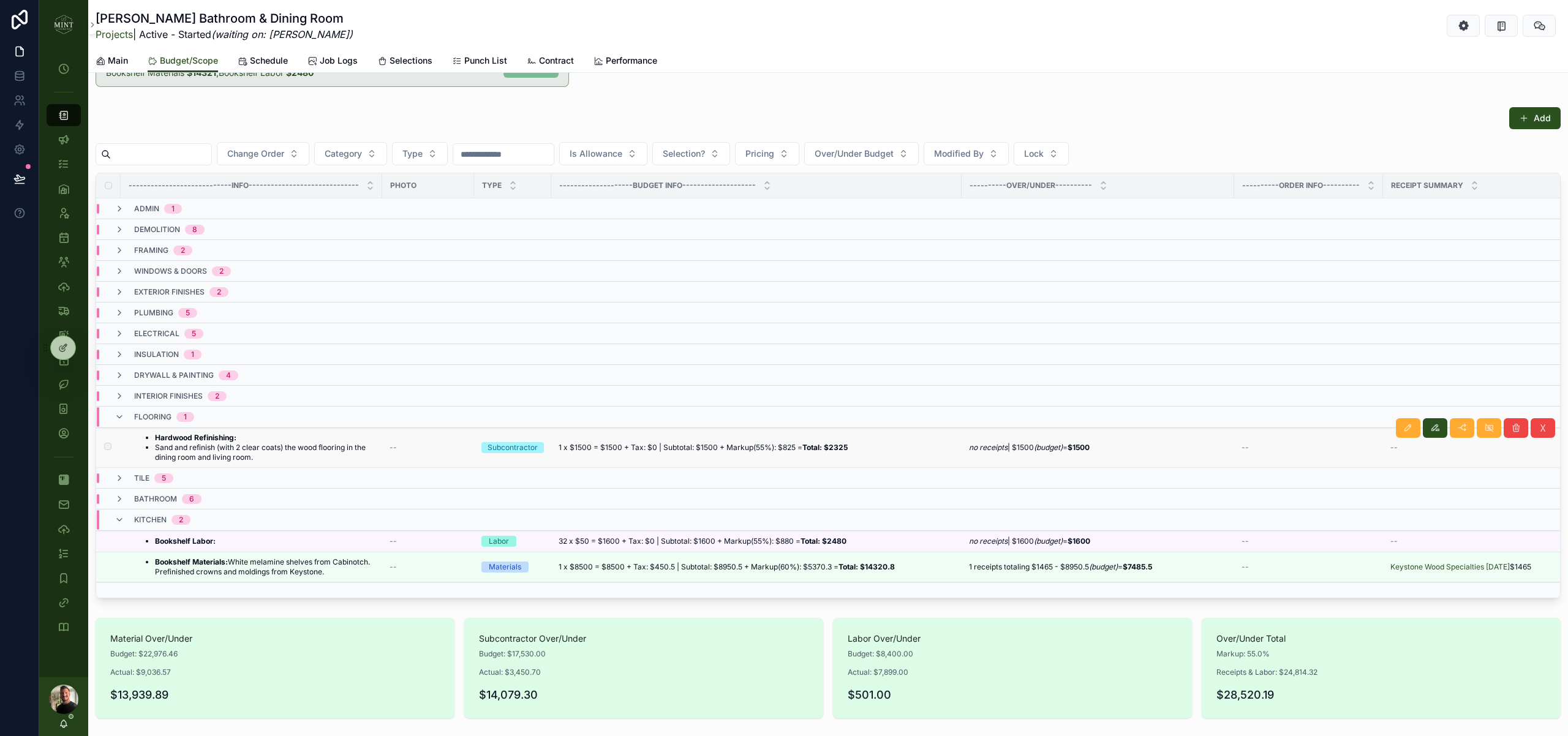
click at [241, 450] on li "Sand and refinish (with 2 clear coats) the wood flooring in the dining room and…" at bounding box center [265, 453] width 220 height 19
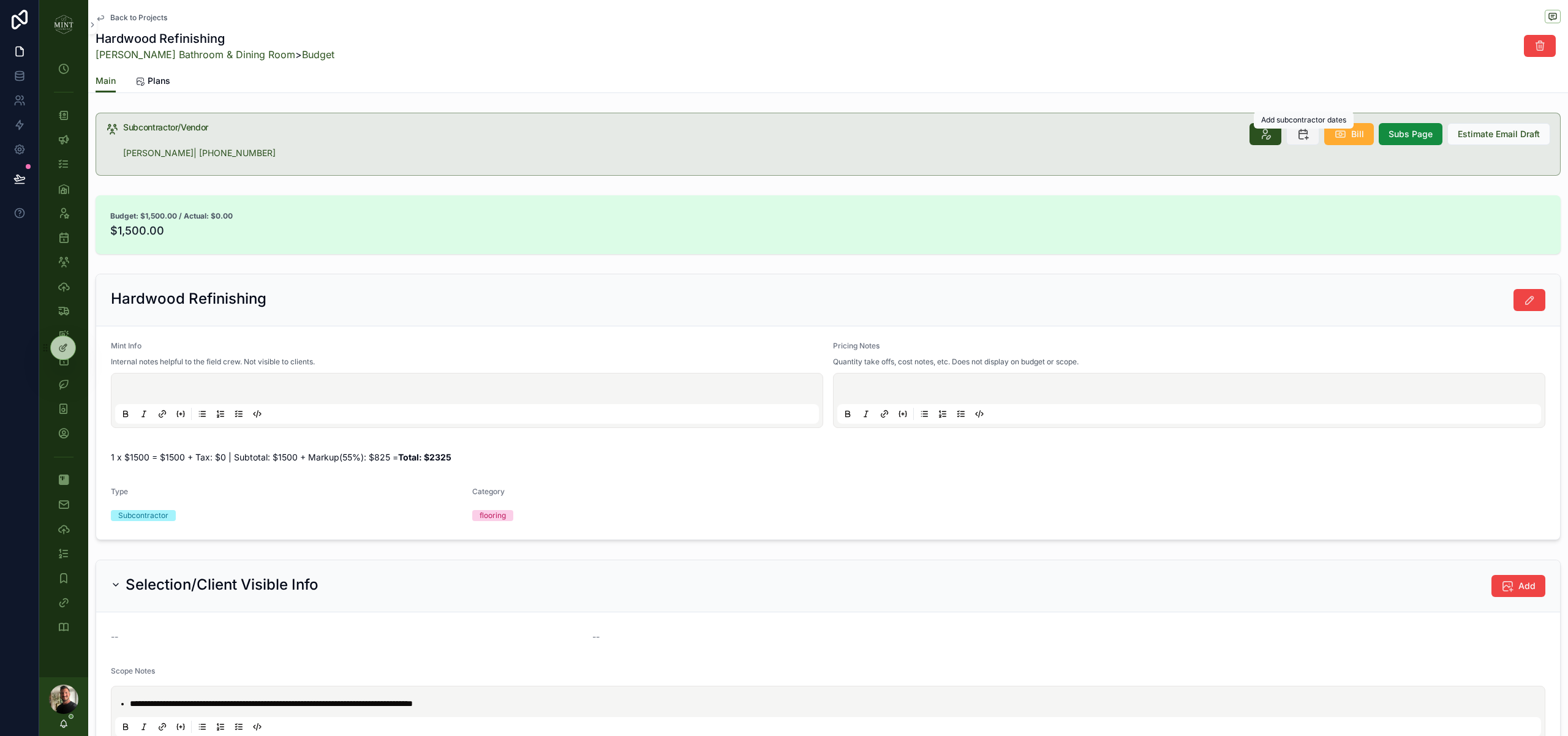
click at [1303, 136] on icon "scrollable content" at bounding box center [1303, 134] width 12 height 12
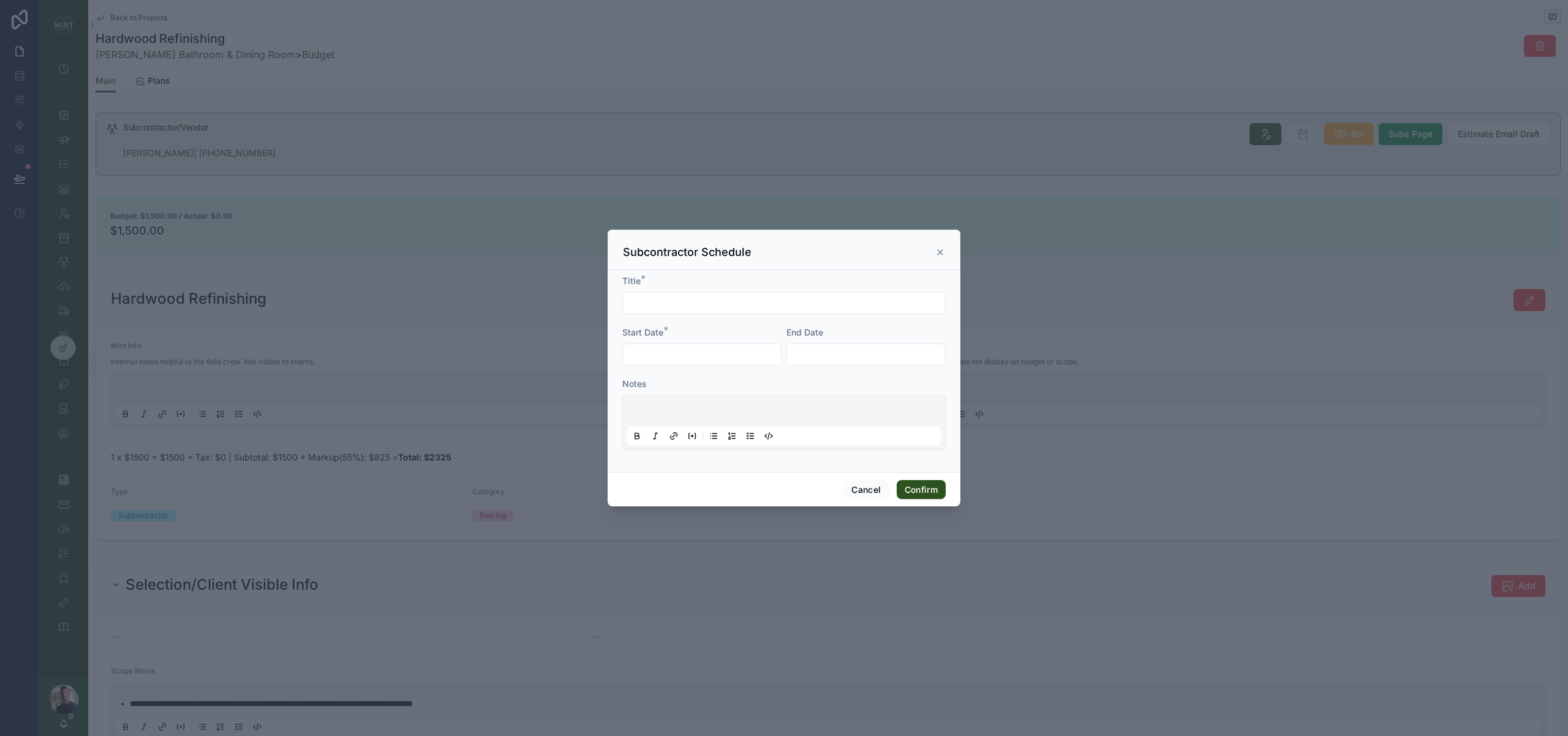
click at [691, 305] on input "text" at bounding box center [784, 303] width 322 height 17
type input "**********"
click at [676, 349] on input "text" at bounding box center [702, 354] width 158 height 17
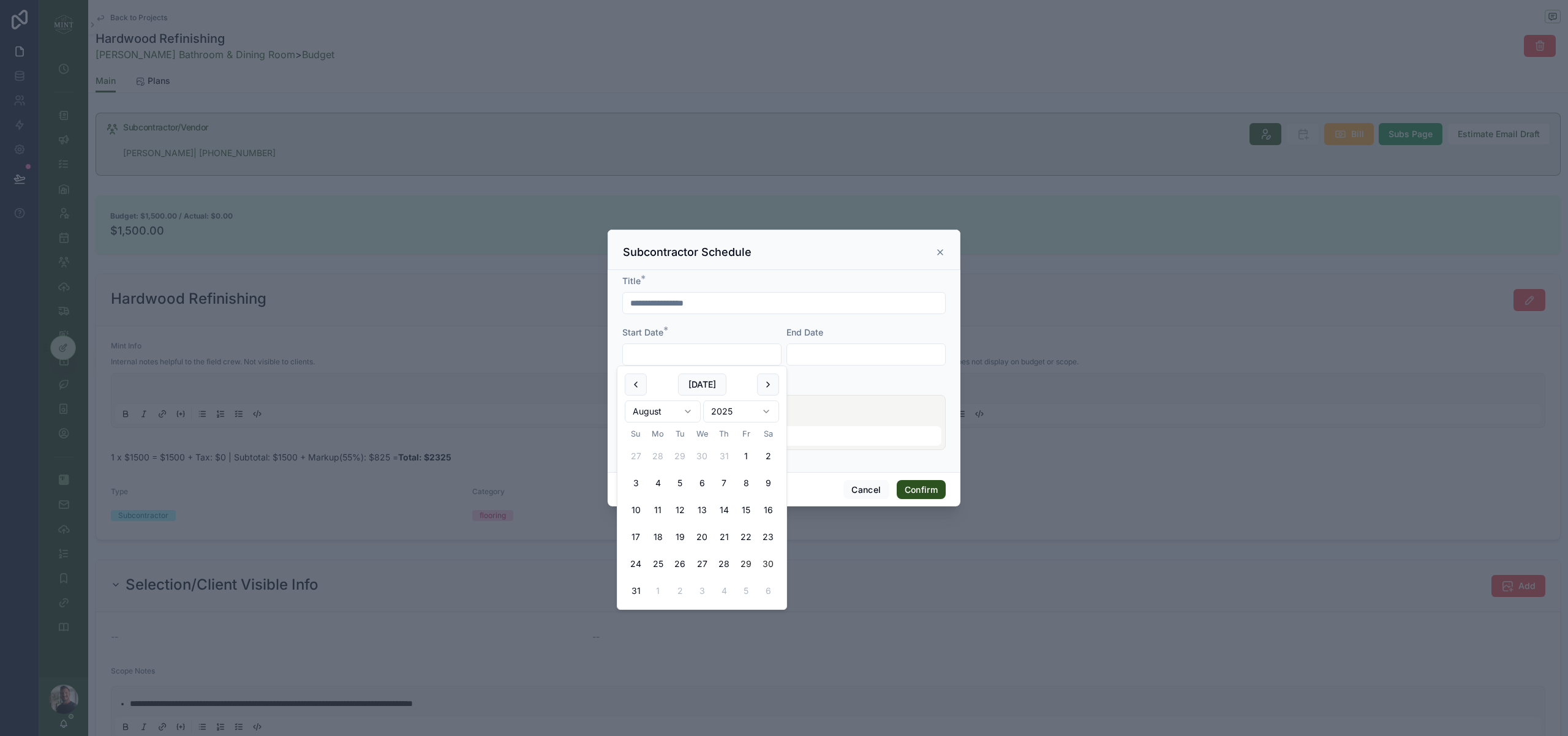
click at [767, 565] on button "30" at bounding box center [768, 564] width 22 height 22
type input "*********"
click at [827, 355] on input "text" at bounding box center [866, 354] width 158 height 17
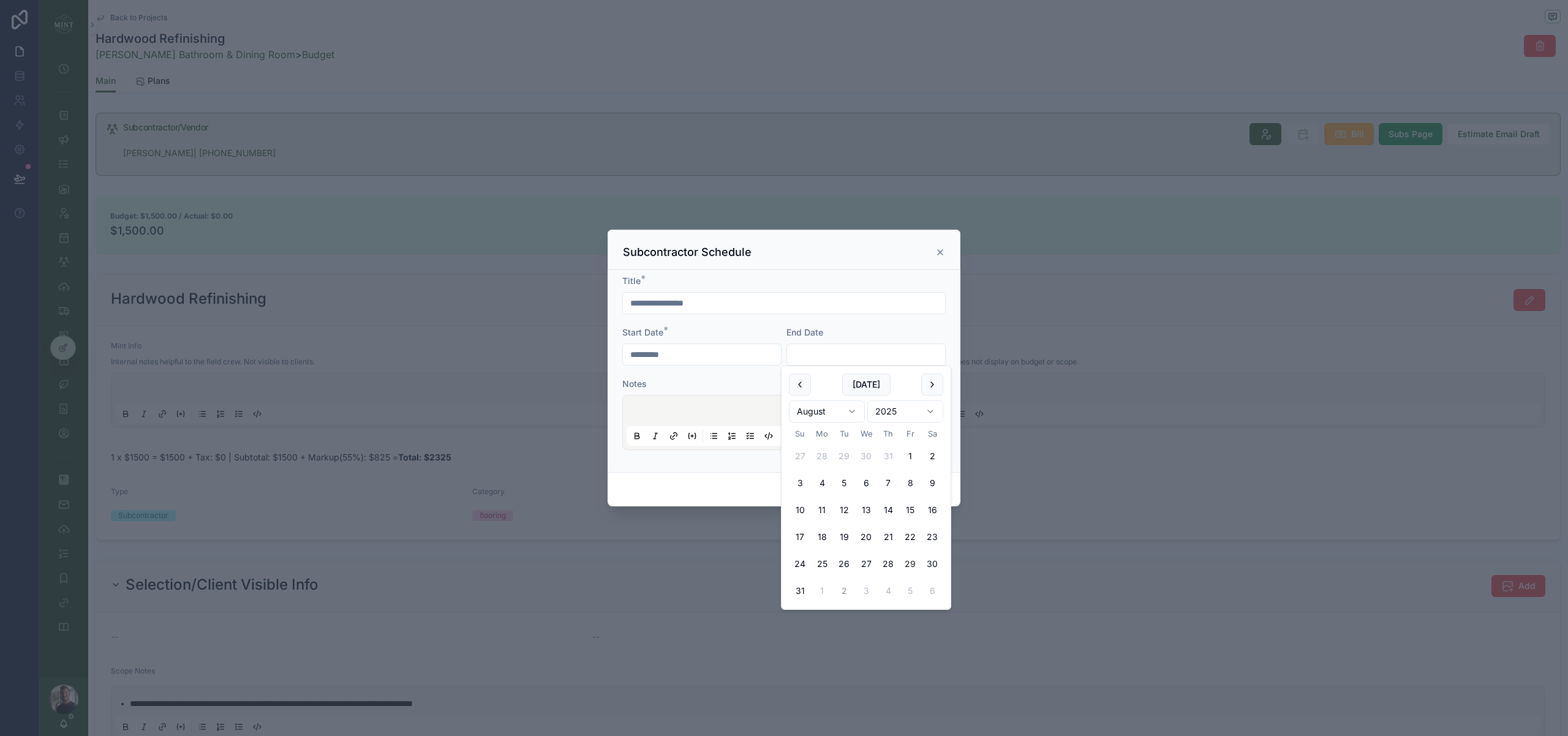
click at [849, 593] on button "2" at bounding box center [844, 591] width 22 height 22
type input "********"
click at [709, 467] on div "**********" at bounding box center [783, 371] width 353 height 202
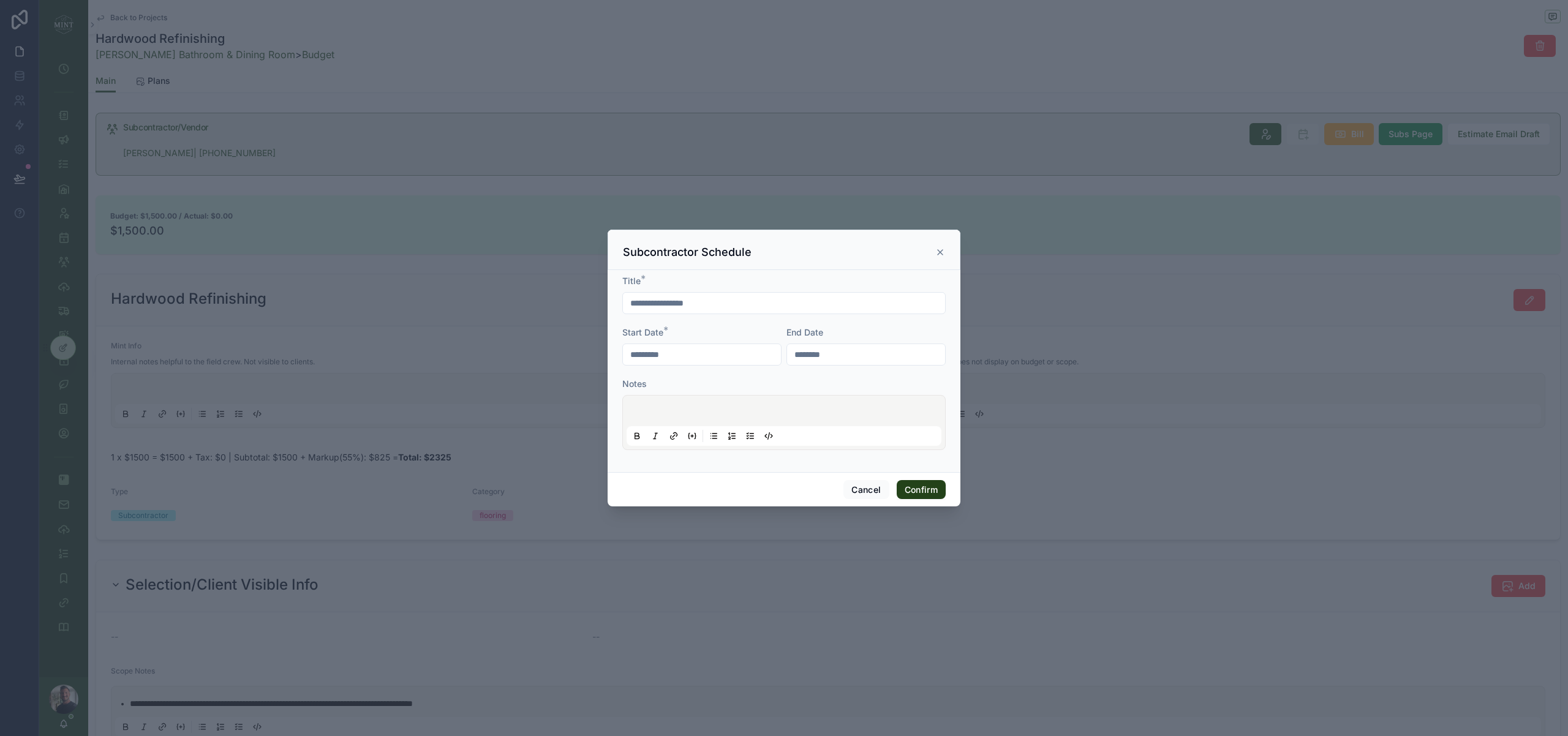
click at [918, 493] on button "Confirm" at bounding box center [921, 490] width 49 height 19
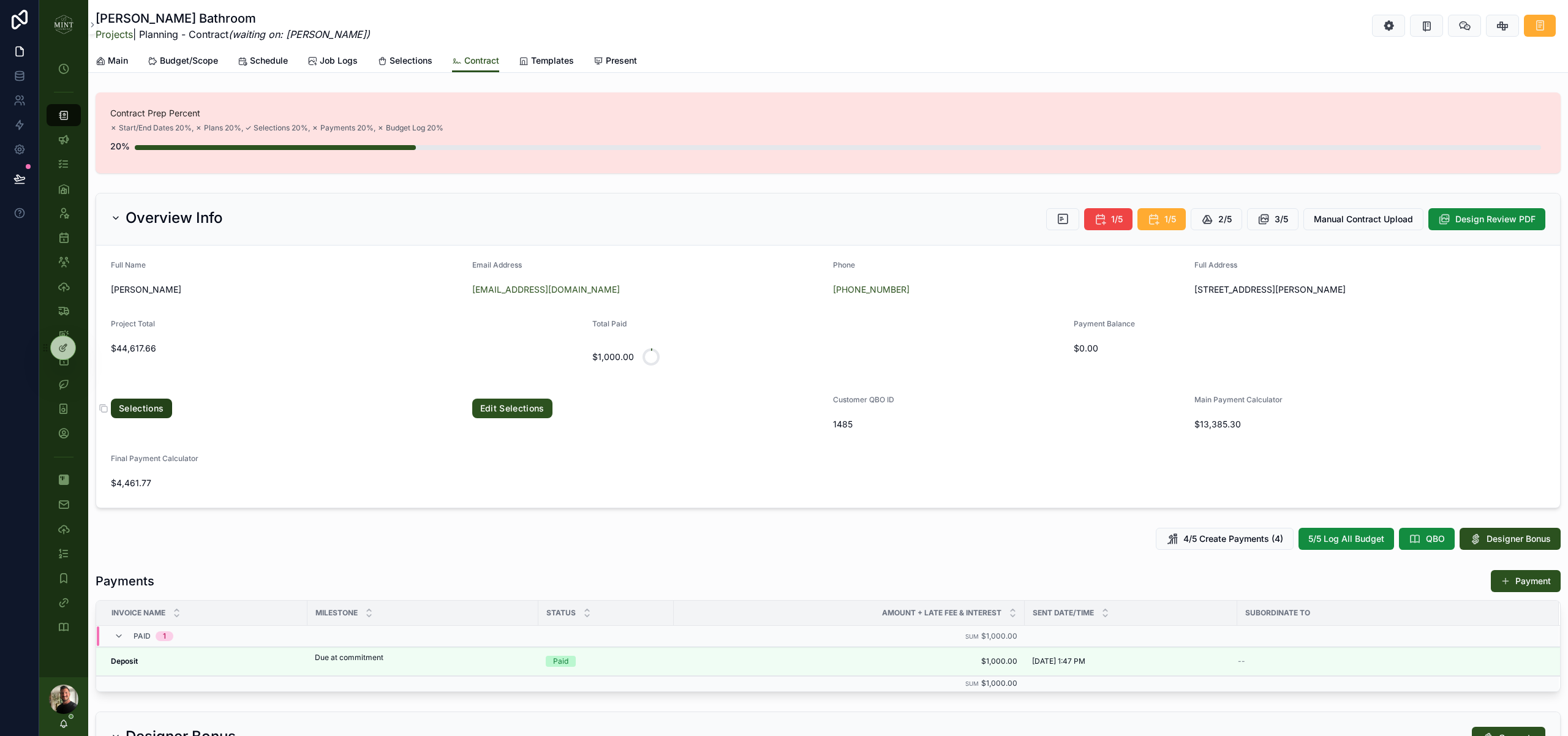
click at [155, 404] on link "Selections" at bounding box center [141, 408] width 61 height 19
click at [1285, 225] on span "3/5" at bounding box center [1281, 219] width 14 height 12
click at [152, 407] on link "Selections" at bounding box center [141, 408] width 61 height 19
click at [1269, 219] on icon "scrollable content" at bounding box center [1263, 219] width 12 height 12
click at [151, 407] on link "Selections" at bounding box center [141, 408] width 61 height 19
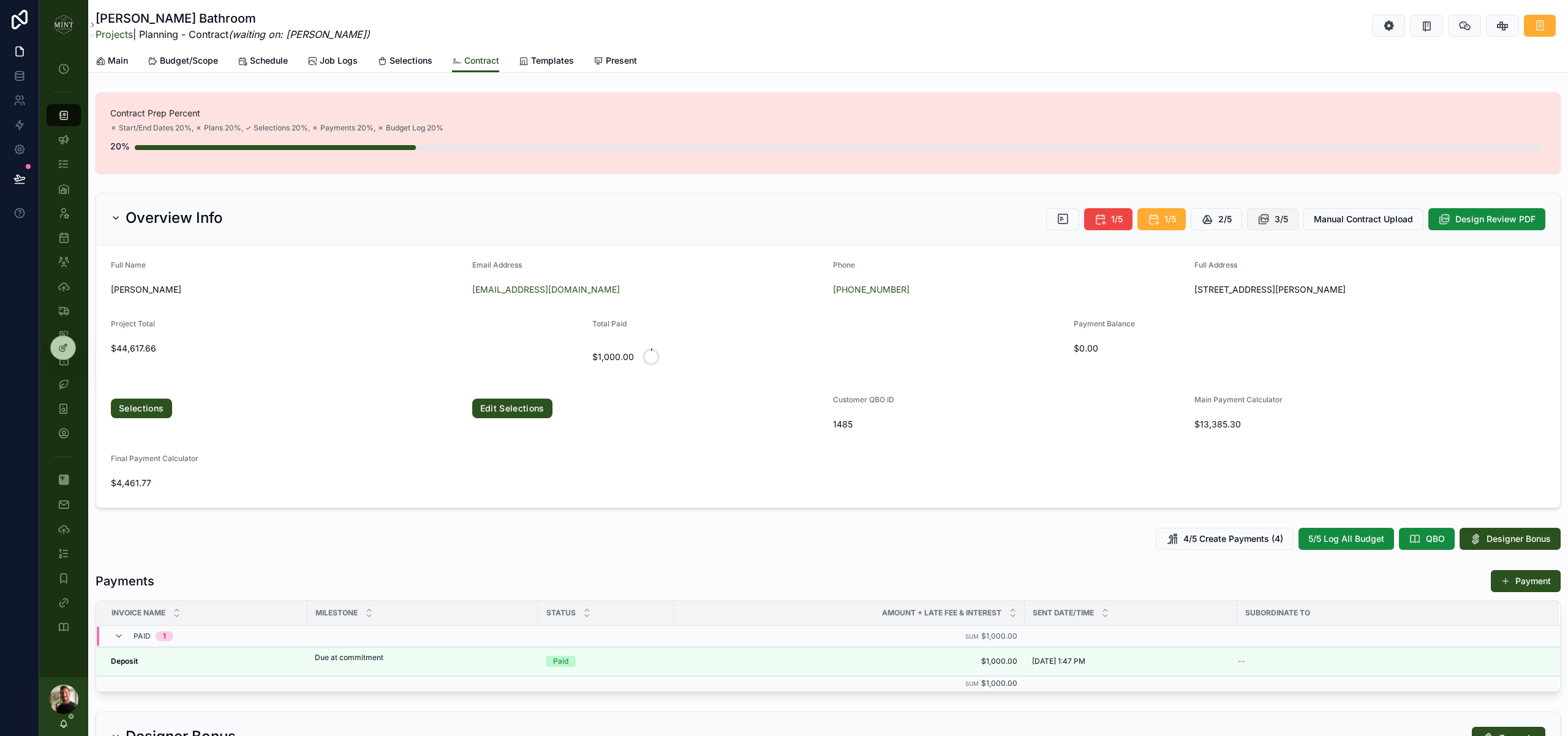
click at [1284, 219] on span "3/5" at bounding box center [1281, 219] width 14 height 12
click at [158, 412] on link "Selections" at bounding box center [141, 408] width 61 height 19
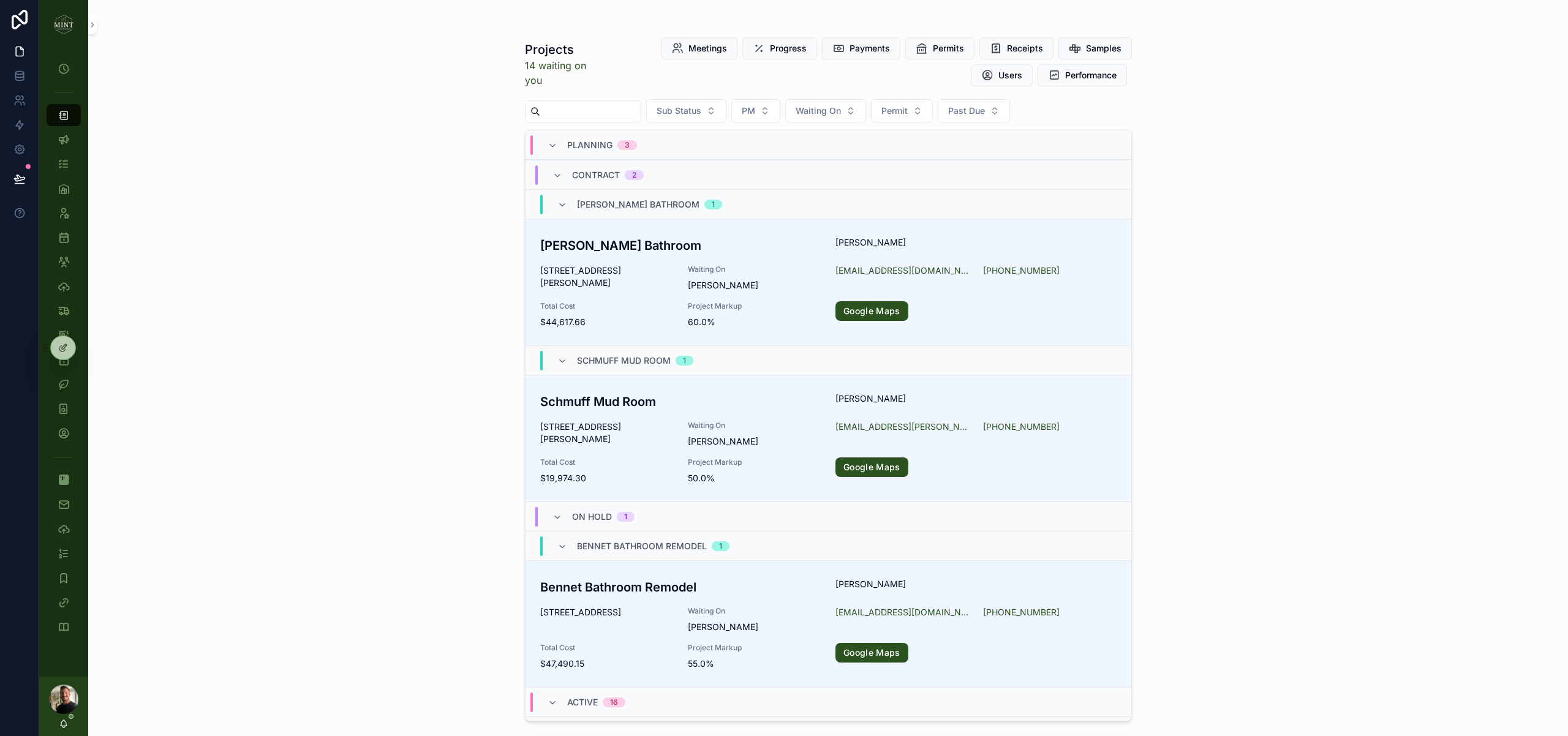
click at [612, 114] on input "scrollable content" at bounding box center [590, 111] width 100 height 17
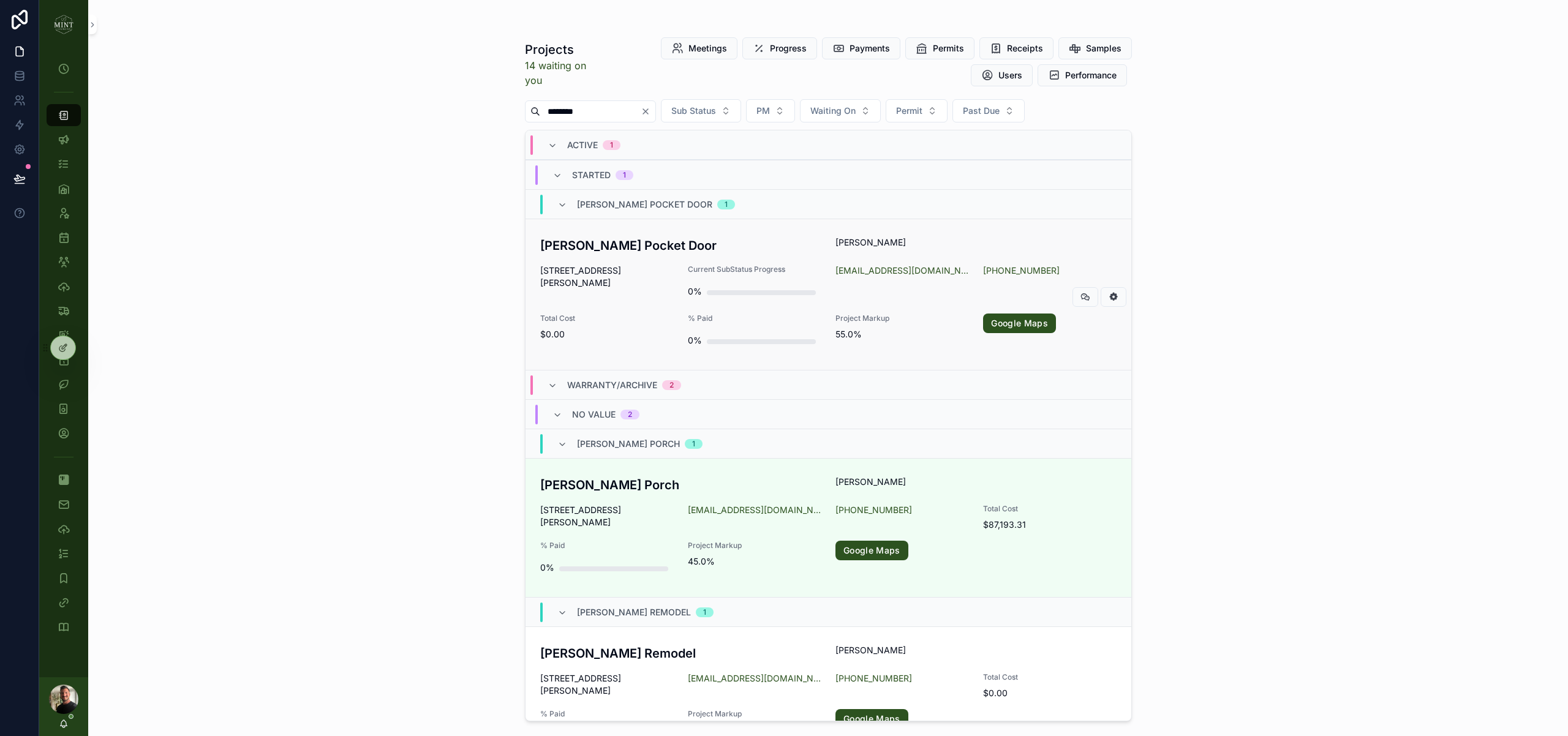
type input "********"
click at [653, 253] on h3 "[PERSON_NAME] Pocket Door" at bounding box center [681, 246] width 281 height 18
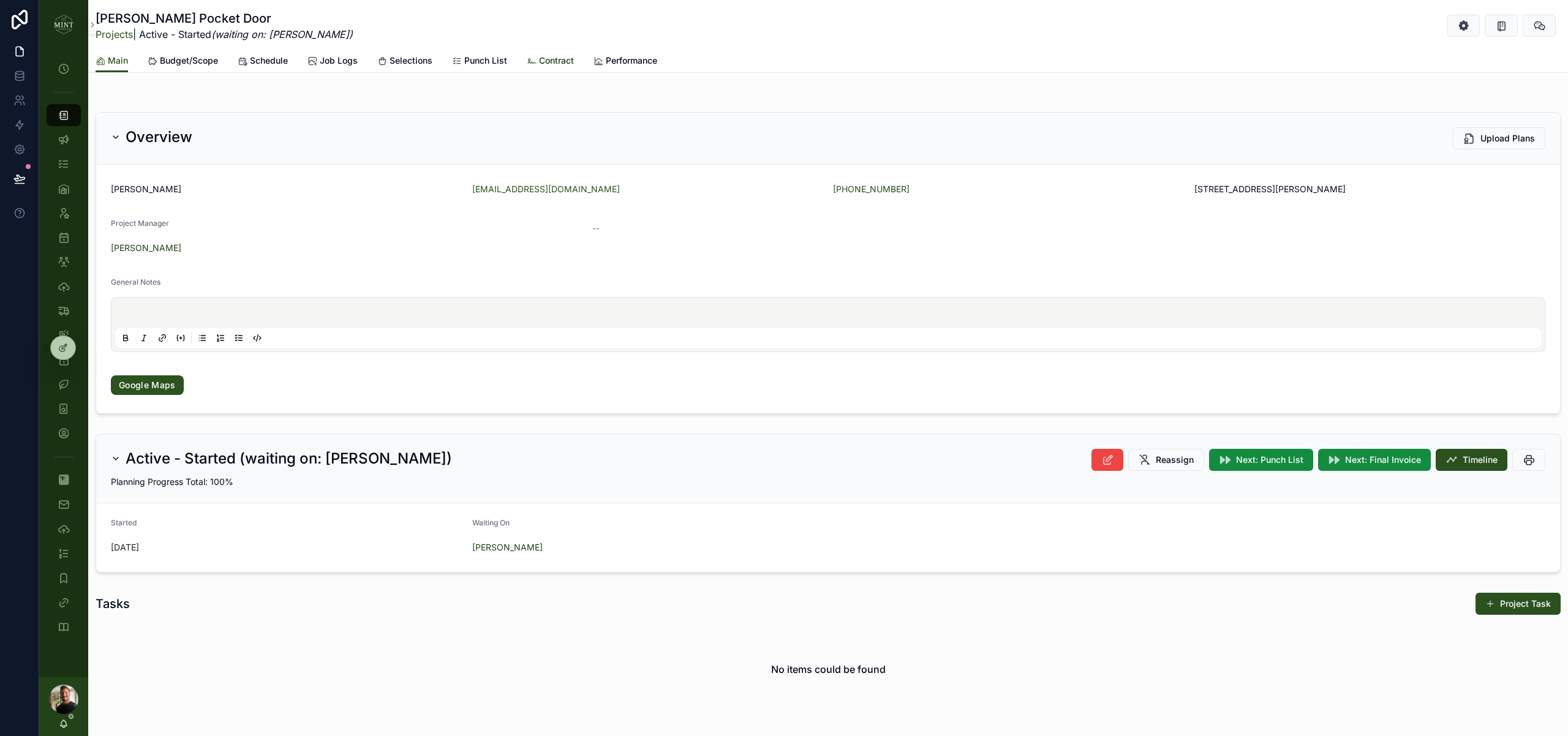
click at [549, 63] on span "Contract" at bounding box center [556, 60] width 35 height 12
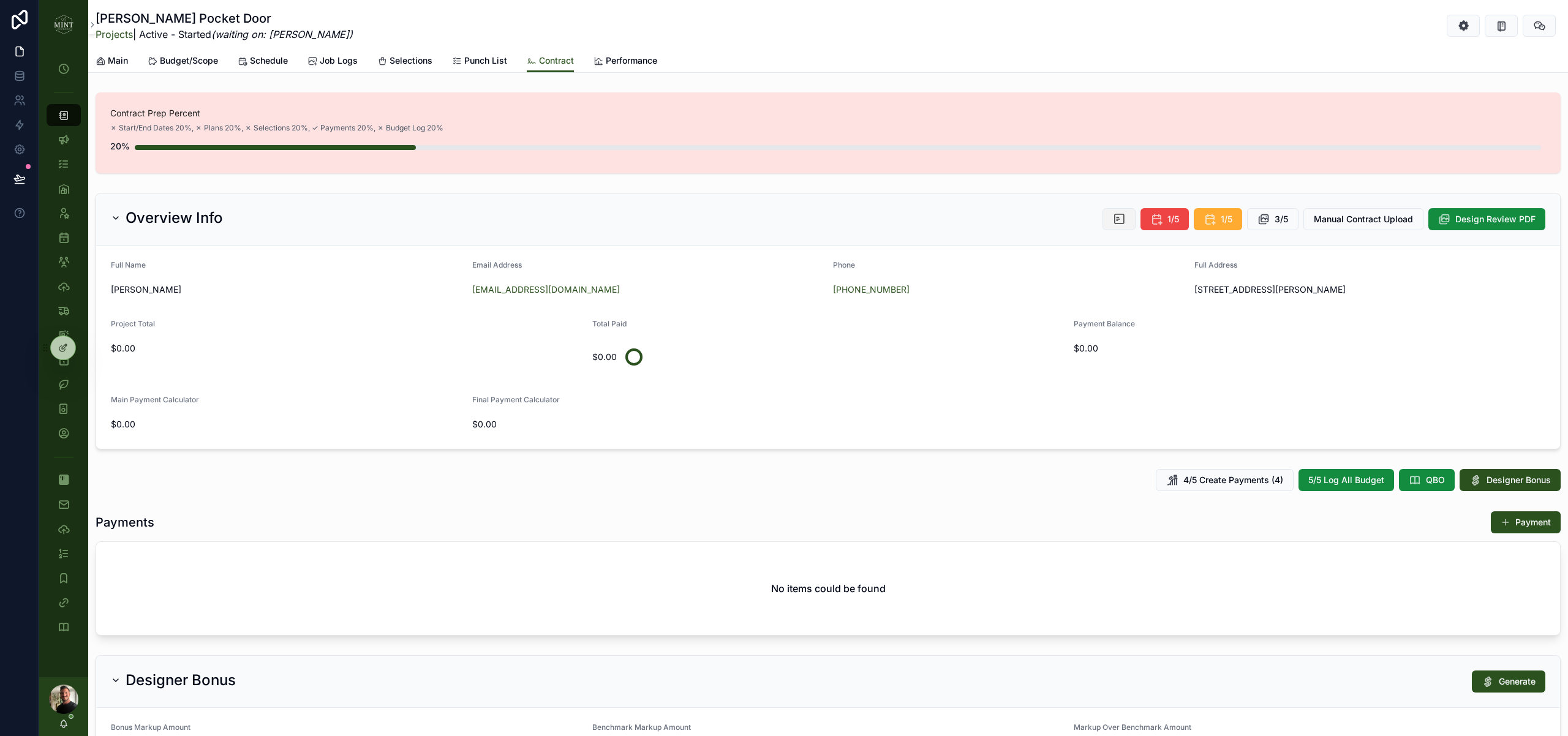
click at [1118, 226] on button "scrollable content" at bounding box center [1118, 219] width 33 height 22
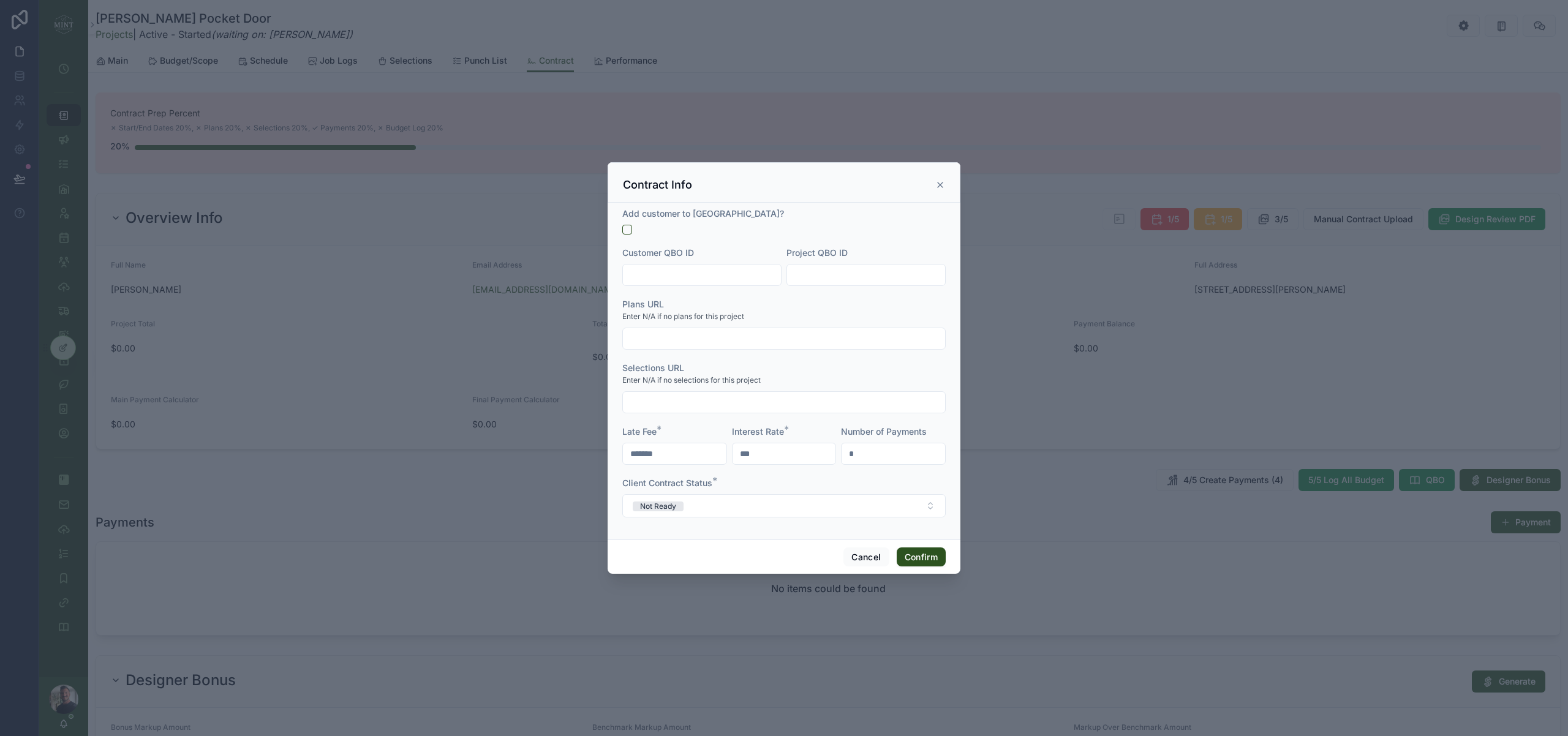
click at [688, 280] on input "text" at bounding box center [702, 275] width 158 height 17
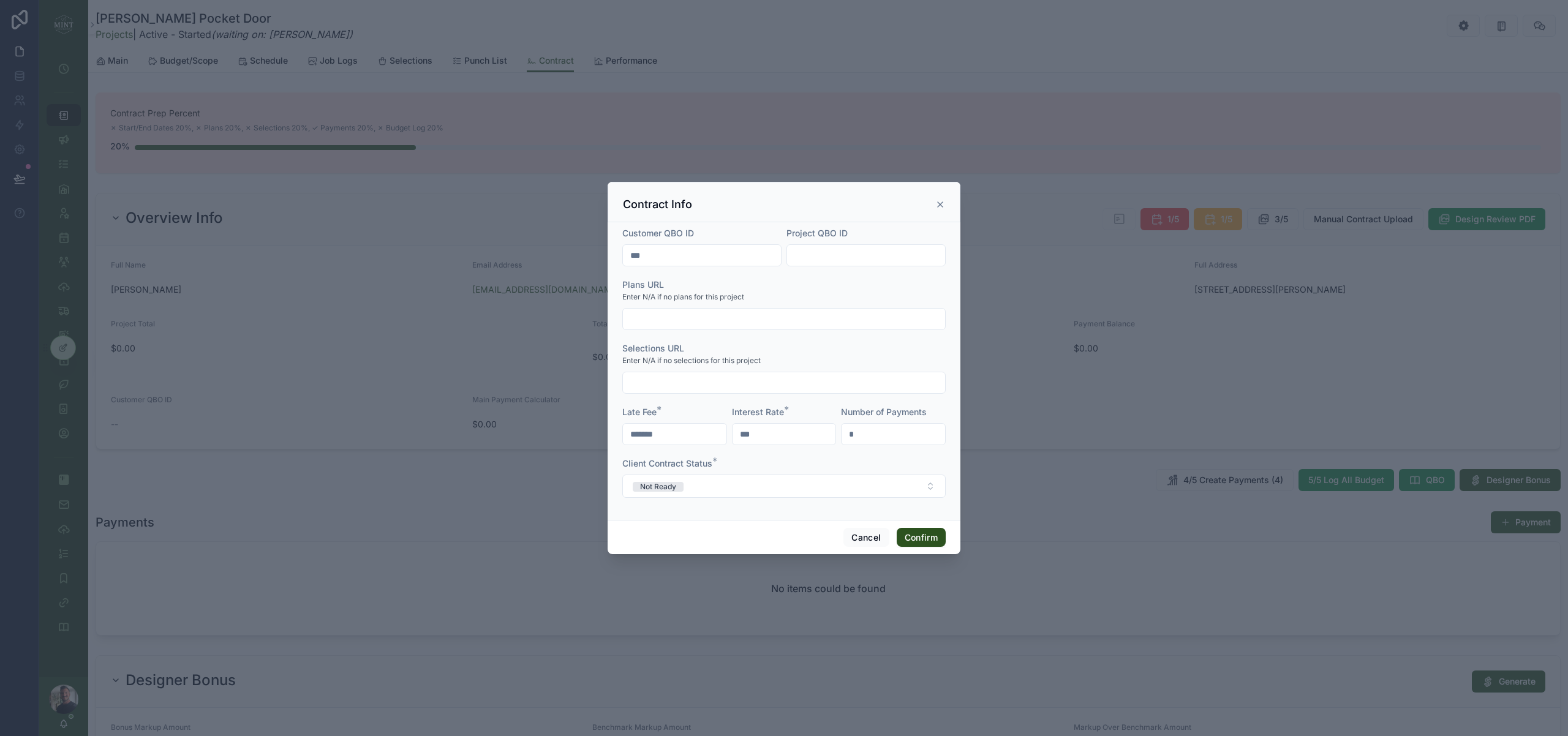
type input "***"
click at [943, 291] on div "Enter N/A if no plans for this project" at bounding box center [784, 297] width 323 height 12
click at [932, 543] on button "Confirm" at bounding box center [921, 537] width 49 height 19
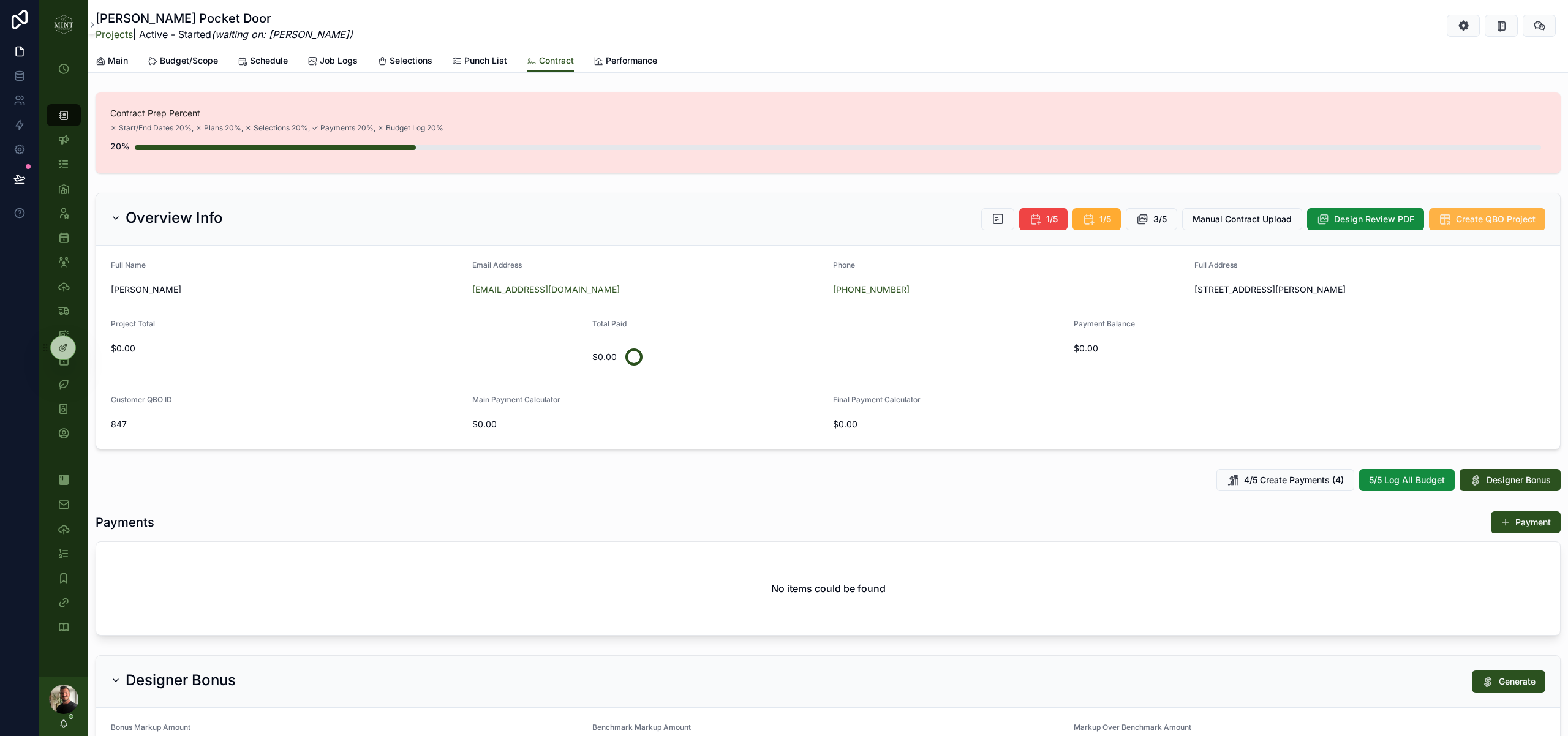
click at [1490, 224] on span "Create QBO Project" at bounding box center [1496, 219] width 80 height 12
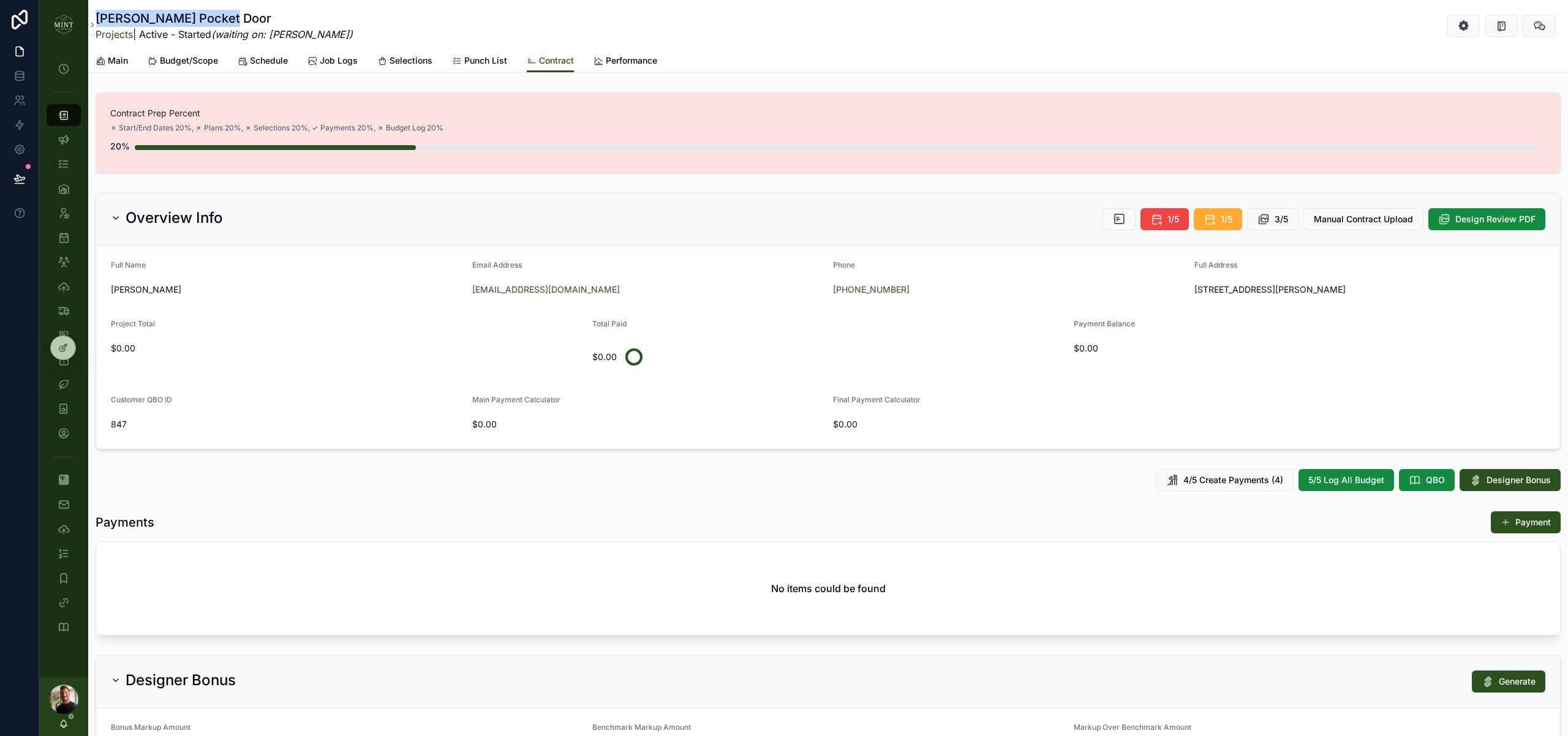
drag, startPoint x: 223, startPoint y: 19, endPoint x: 101, endPoint y: 19, distance: 122.0
click at [101, 19] on h1 "[PERSON_NAME] Pocket Door" at bounding box center [224, 18] width 257 height 17
copy h1 "[PERSON_NAME] Pocket Door"
